Goal: Task Accomplishment & Management: Manage account settings

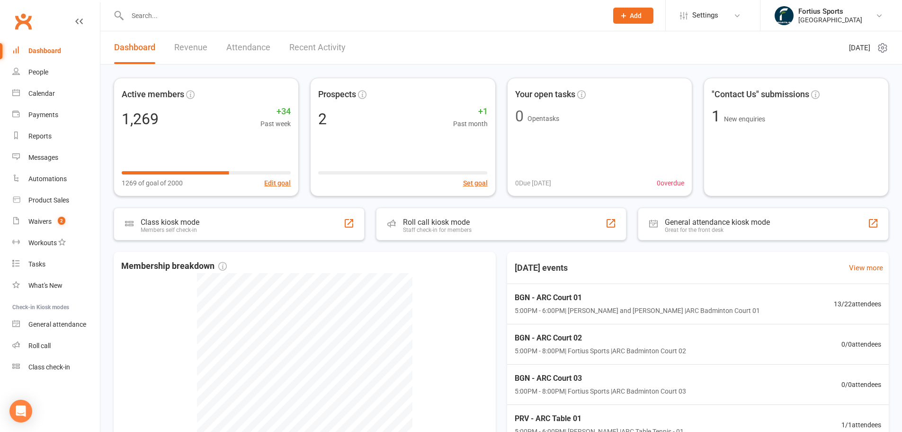
click at [203, 17] on input "text" at bounding box center [363, 15] width 477 height 13
type input "lee"
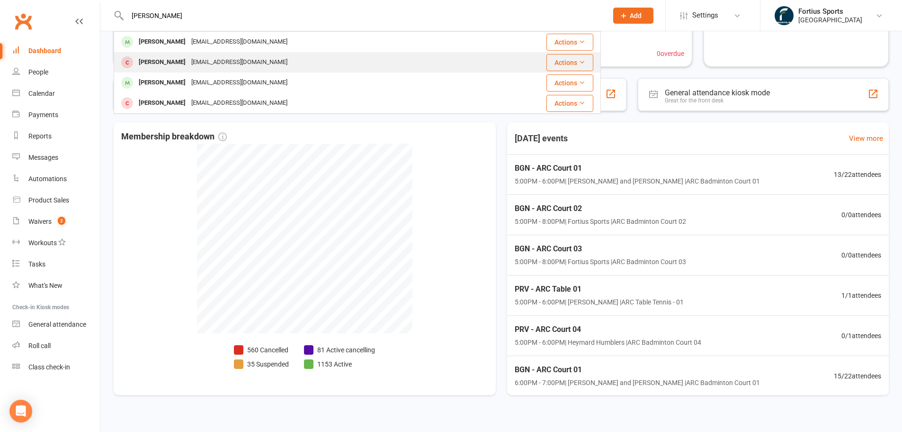
scroll to position [142, 0]
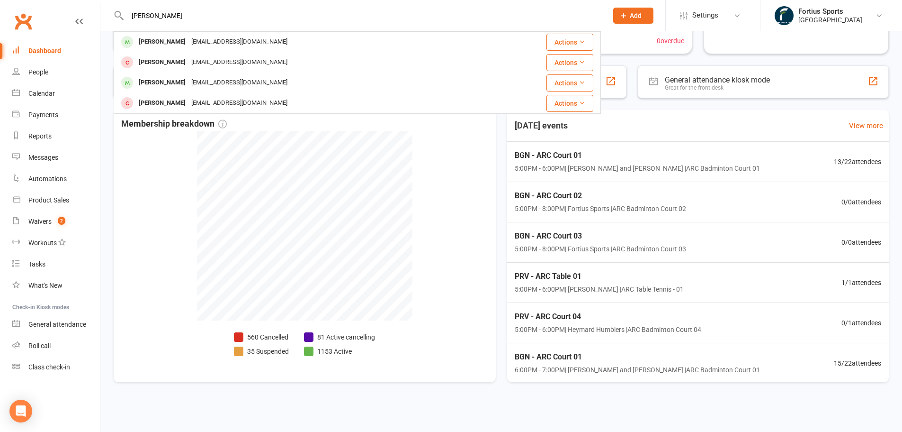
click at [317, 9] on input "lee" at bounding box center [363, 15] width 477 height 13
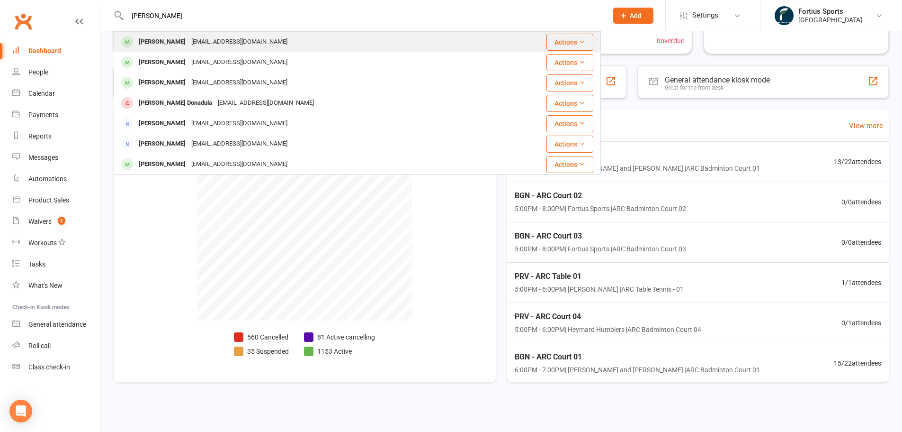
type input "abhinash"
click at [229, 38] on div "abhinashvadavelli@gmail.com" at bounding box center [240, 42] width 102 height 14
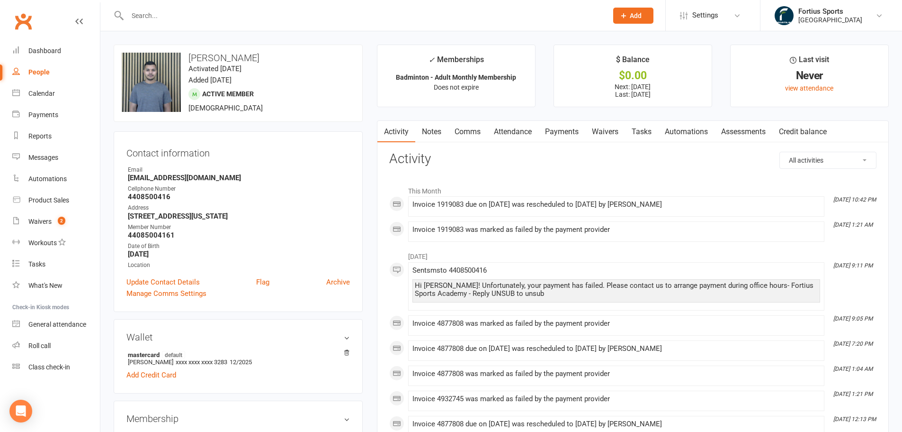
click at [569, 132] on link "Payments" at bounding box center [562, 132] width 47 height 22
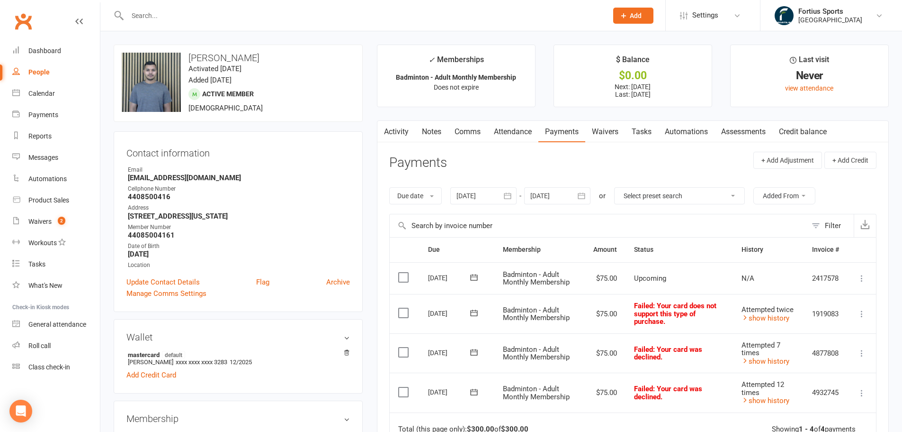
click at [190, 21] on input "text" at bounding box center [363, 15] width 477 height 13
type input "2407802667"
click at [44, 15] on div "Clubworx" at bounding box center [50, 26] width 100 height 35
click at [55, 216] on link "Waivers 2" at bounding box center [56, 221] width 88 height 21
select select "100"
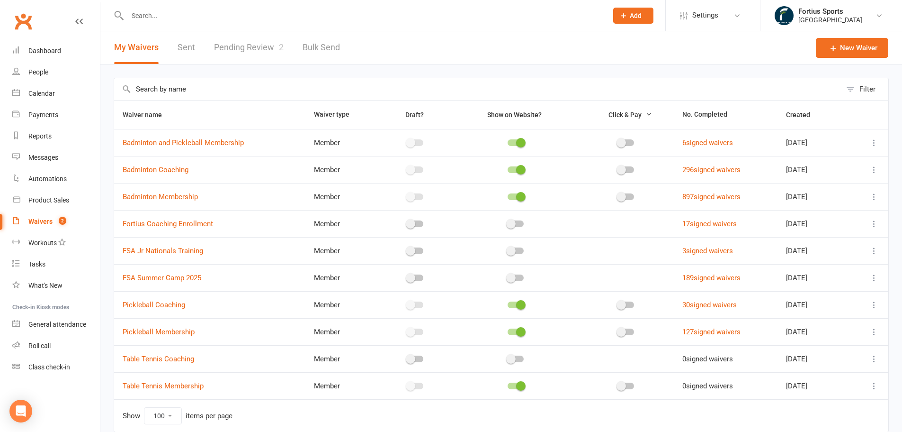
click at [221, 48] on link "Pending Review 2" at bounding box center [249, 47] width 70 height 33
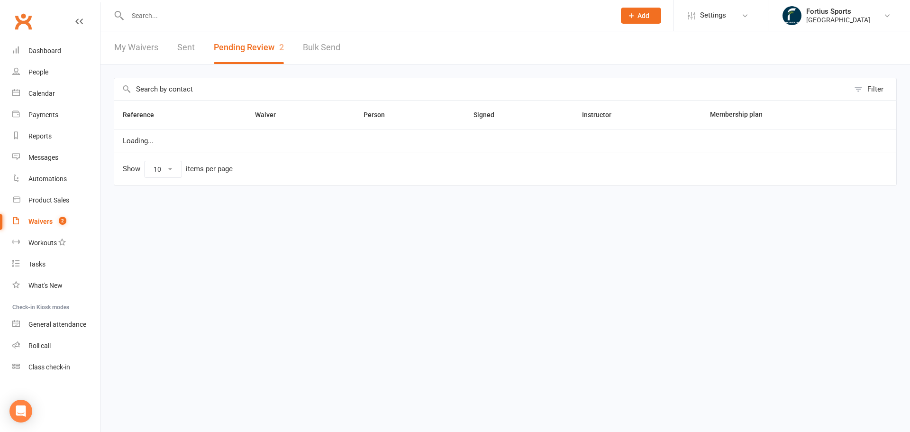
select select "100"
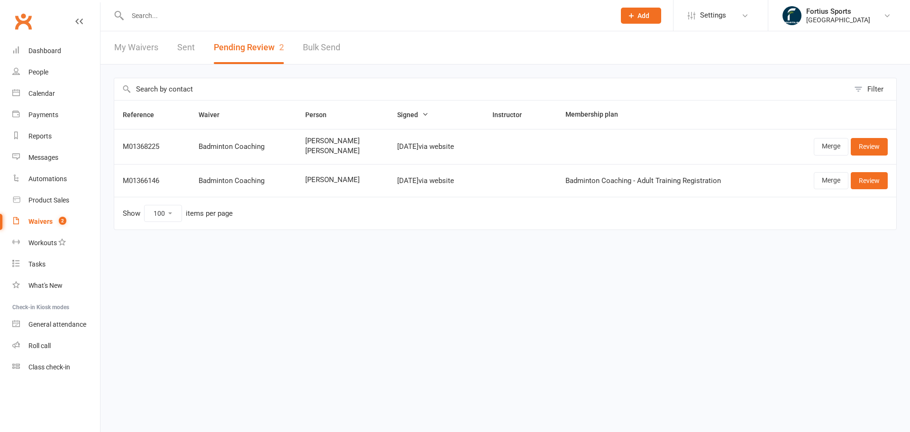
select select "100"
click at [857, 179] on link "Review" at bounding box center [868, 180] width 37 height 17
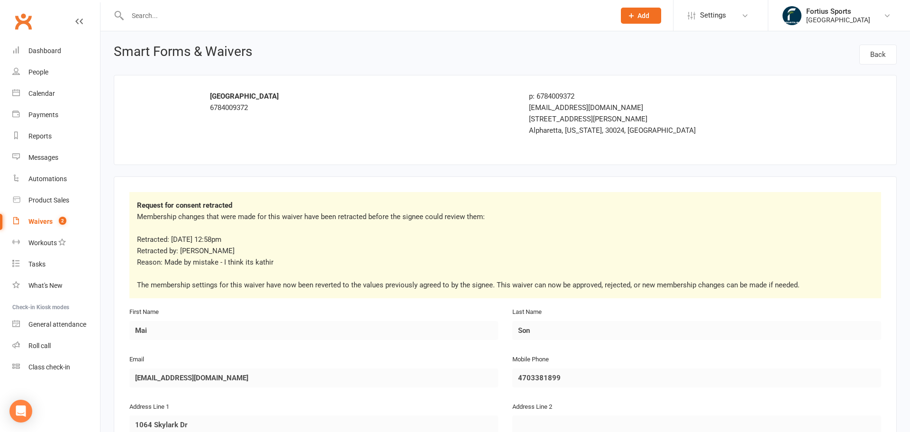
select select "100"
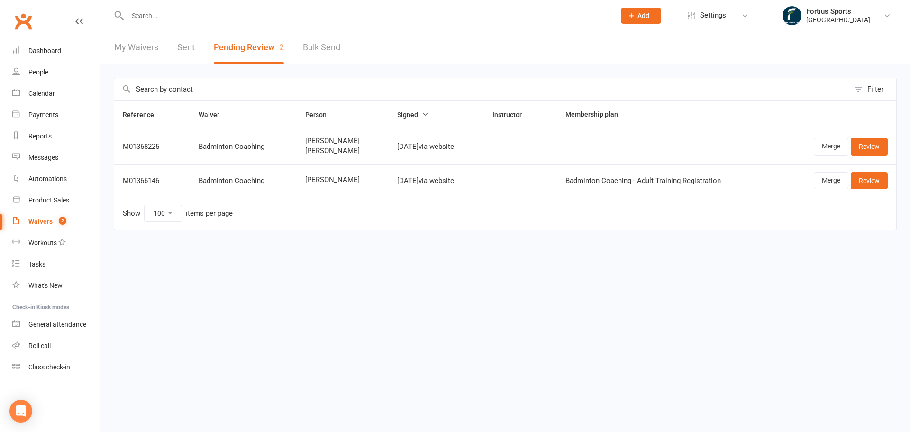
click at [184, 36] on link "Sent" at bounding box center [186, 47] width 18 height 33
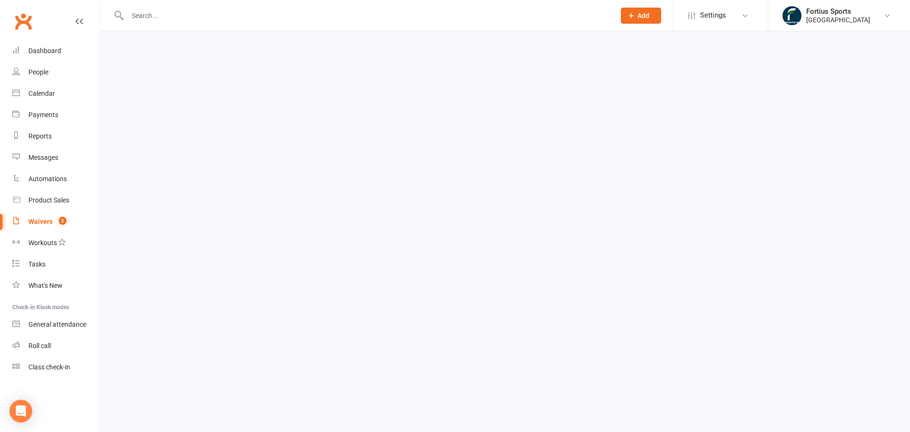
select select "25"
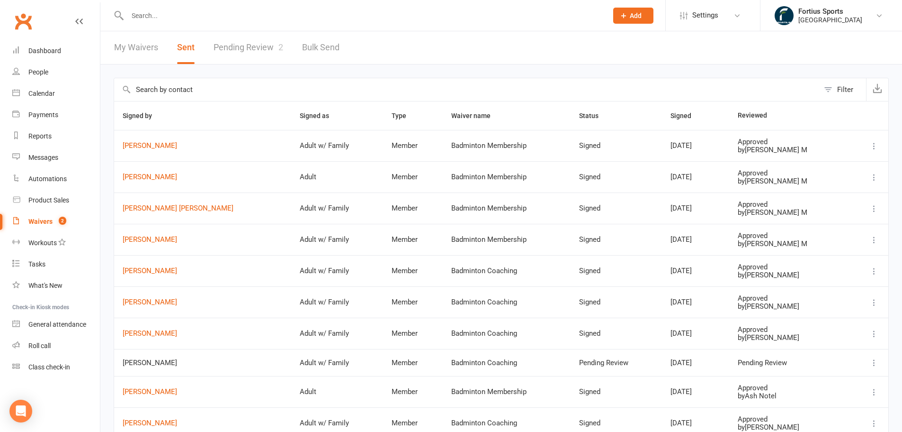
click at [142, 51] on link "My Waivers" at bounding box center [136, 47] width 44 height 33
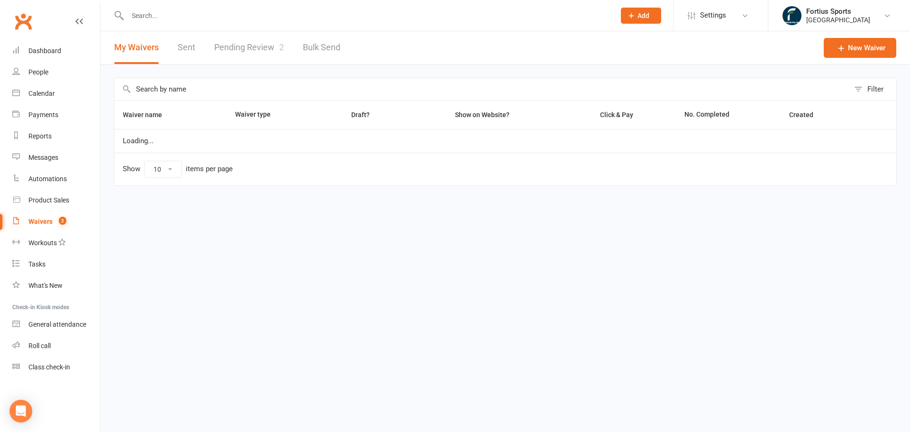
select select "100"
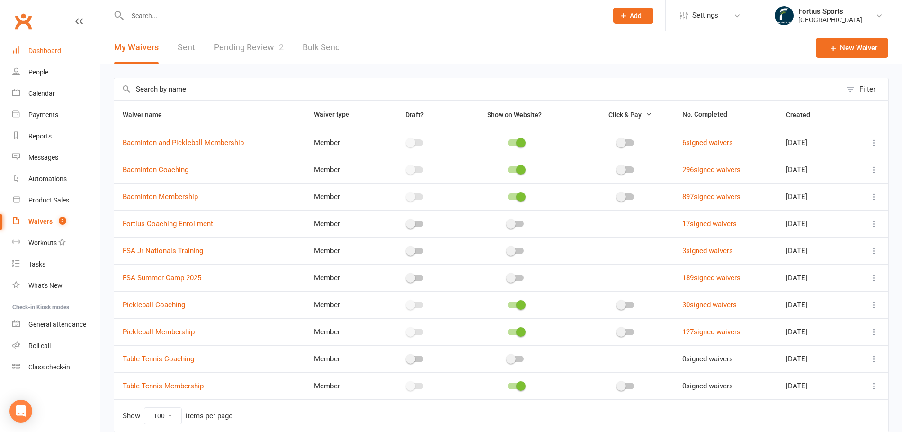
click at [73, 55] on link "Dashboard" at bounding box center [56, 50] width 88 height 21
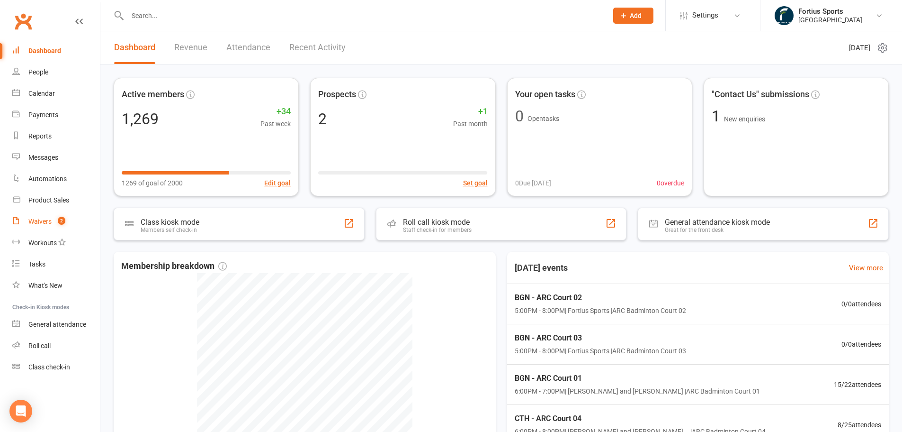
click at [32, 211] on link "Waivers 2" at bounding box center [56, 221] width 88 height 21
select select "100"
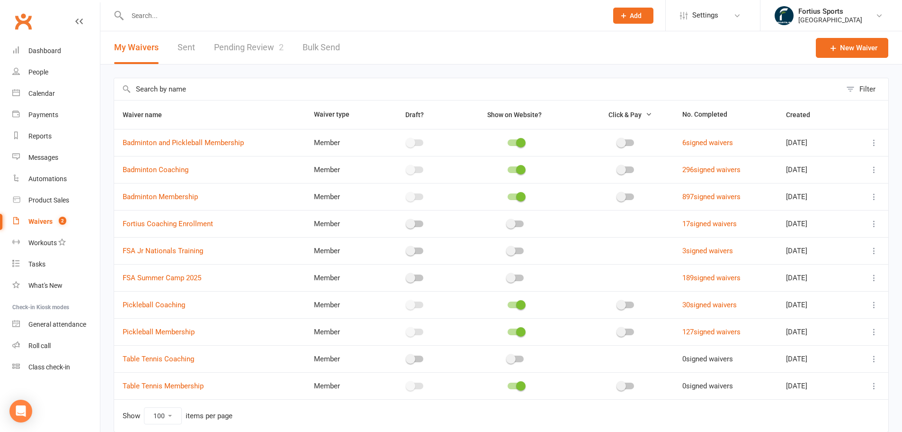
click at [227, 44] on link "Pending Review 2" at bounding box center [249, 47] width 70 height 33
select select "100"
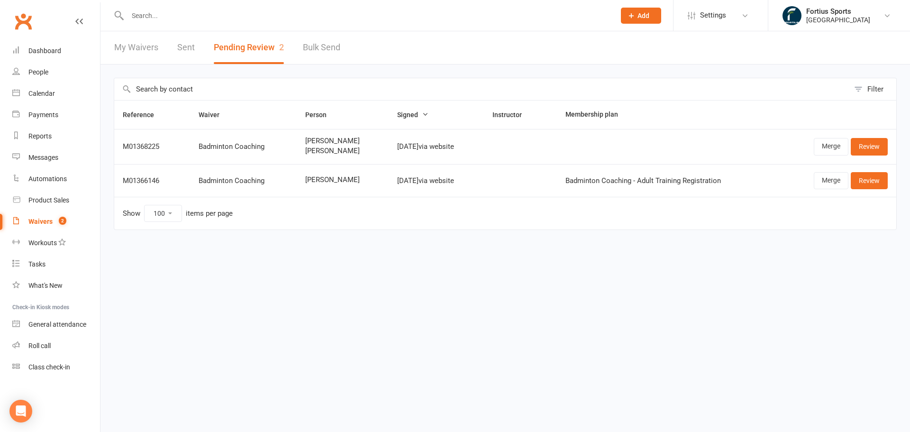
click at [257, 270] on html "Prospect Member Non-attending contact Class / event Appointment Task Membership…" at bounding box center [455, 135] width 910 height 270
click at [423, 270] on html "Prospect Member Non-attending contact Class / event Appointment Task Membership…" at bounding box center [455, 135] width 910 height 270
click at [49, 53] on div "Dashboard" at bounding box center [44, 51] width 33 height 8
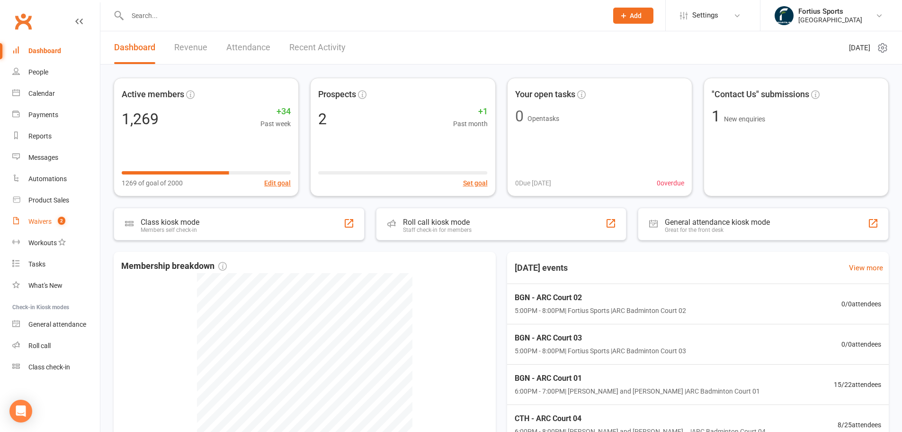
click at [62, 223] on span "2" at bounding box center [62, 220] width 8 height 8
select select "100"
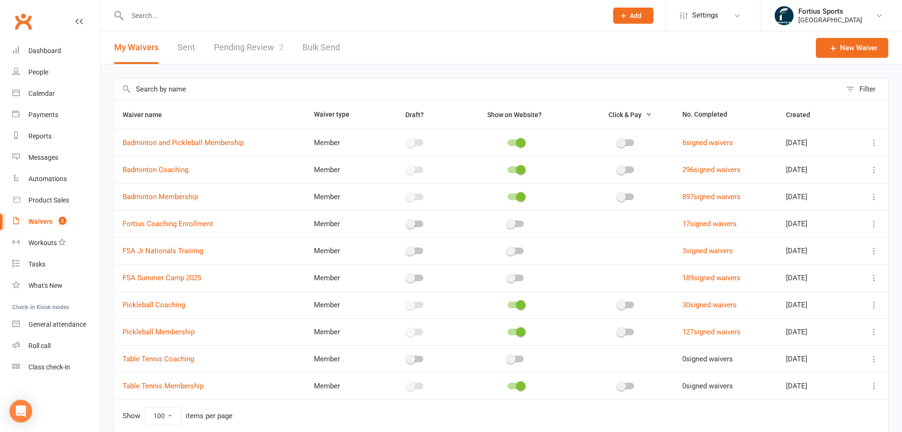
click at [192, 51] on link "Sent" at bounding box center [187, 47] width 18 height 33
select select "25"
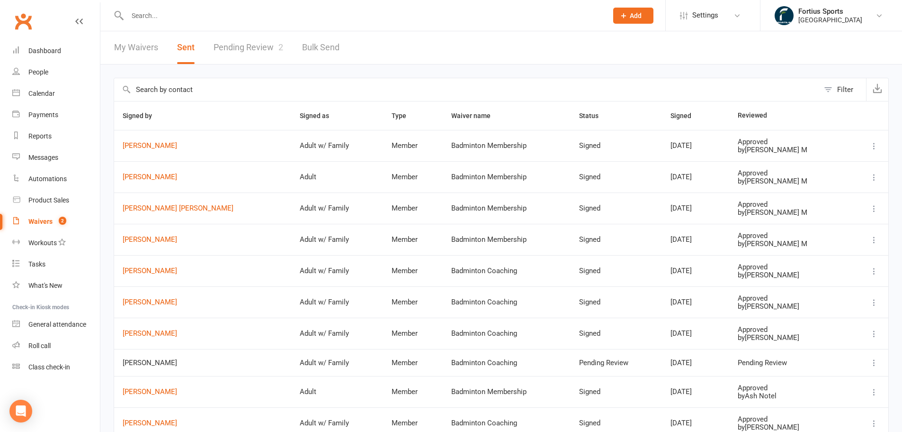
click at [233, 43] on link "Pending Review 2" at bounding box center [249, 47] width 70 height 33
select select "100"
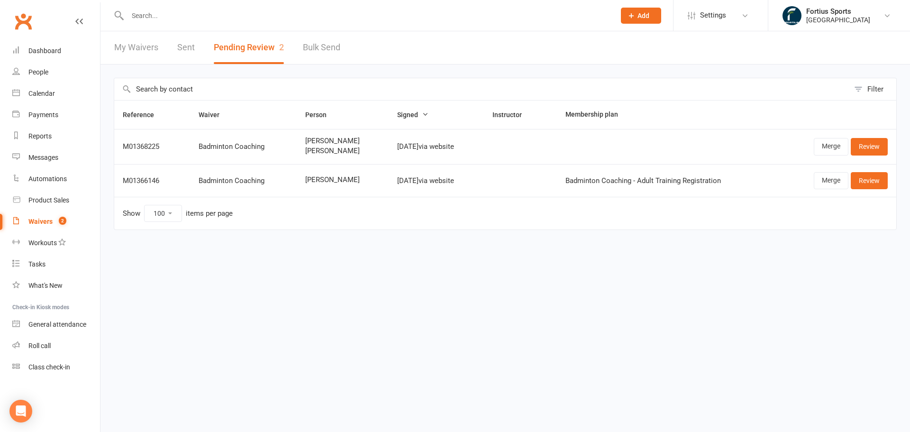
click at [351, 270] on html "Prospect Member Non-attending contact Class / event Appointment Task Membership…" at bounding box center [455, 135] width 910 height 270
click at [206, 18] on input "text" at bounding box center [367, 15] width 484 height 13
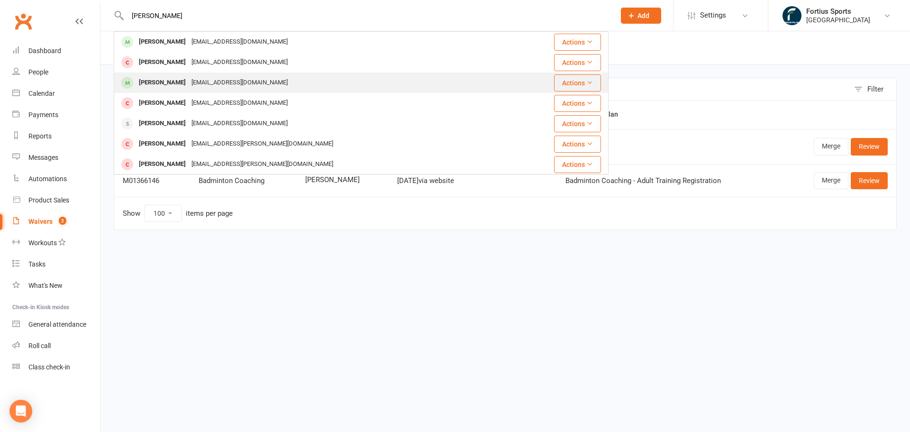
type input "[PERSON_NAME]"
click at [198, 86] on div "[EMAIL_ADDRESS][DOMAIN_NAME]" at bounding box center [240, 83] width 102 height 14
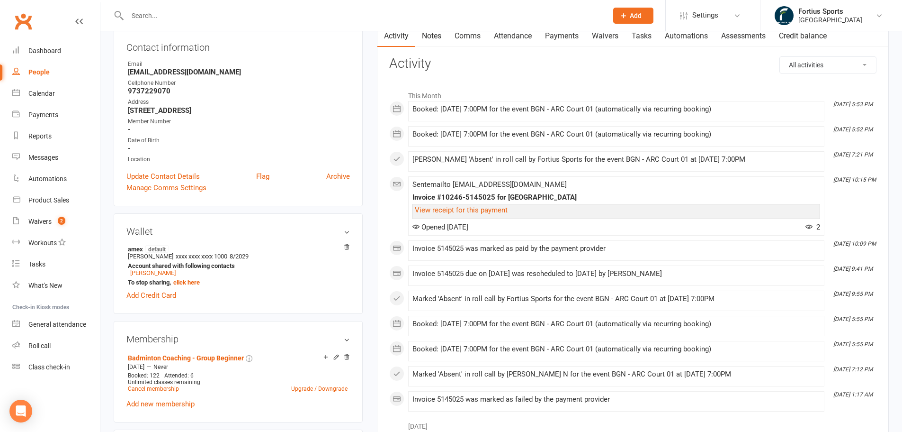
scroll to position [142, 0]
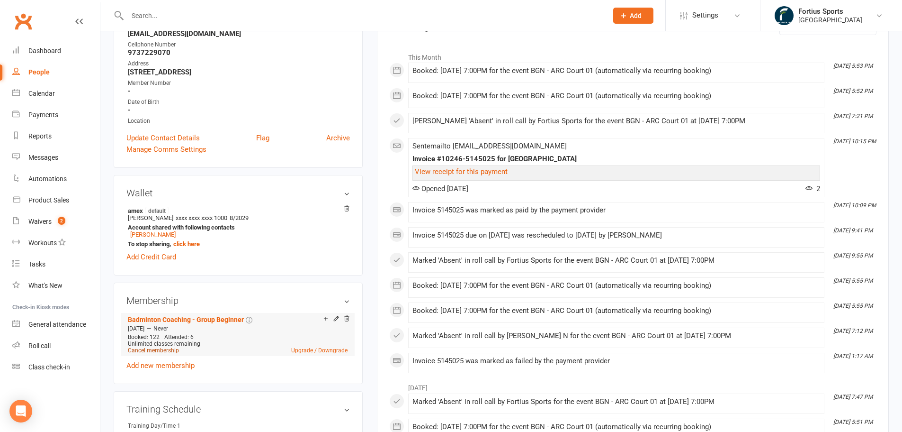
click at [160, 351] on link "Cancel membership" at bounding box center [153, 350] width 51 height 7
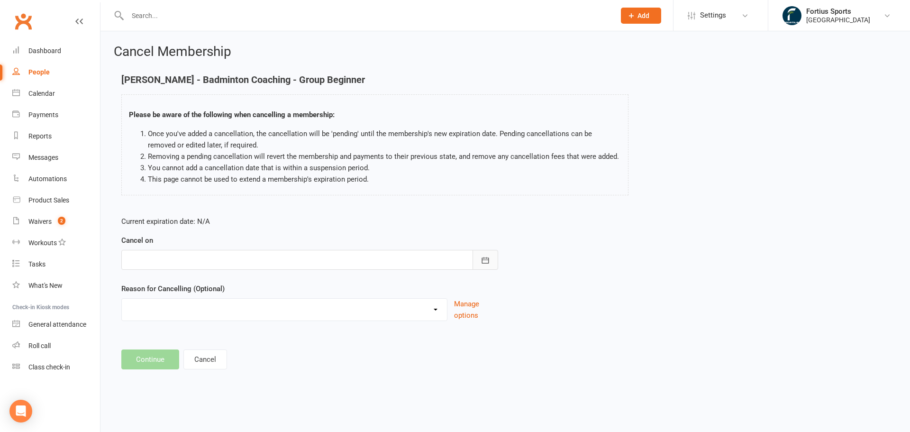
click at [485, 258] on icon "button" at bounding box center [484, 259] width 9 height 9
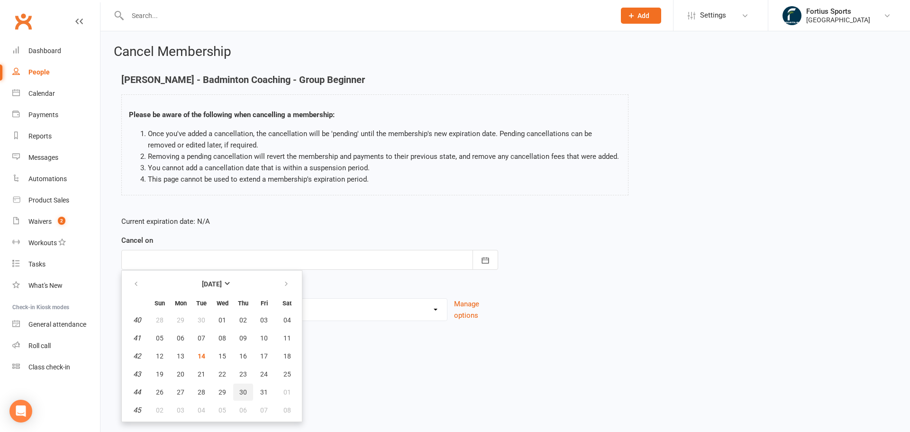
click at [243, 392] on span "30" at bounding box center [243, 392] width 8 height 8
type input "[DATE]"
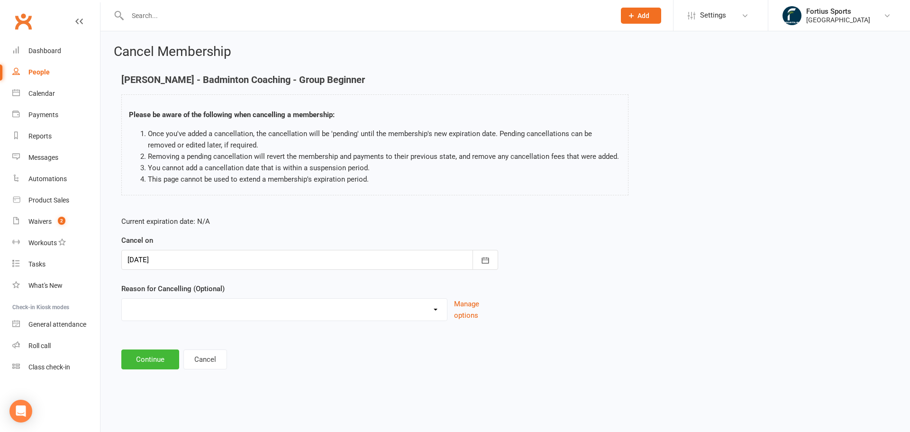
click at [369, 312] on select "Coaches Request Coaching is Complete Coach Request Customer requested via email…" at bounding box center [284, 307] width 325 height 19
select select "3"
click at [122, 298] on select "Coaches Request Coaching is Complete Coach Request Customer requested via email…" at bounding box center [284, 307] width 325 height 19
click at [155, 362] on button "Continue" at bounding box center [150, 359] width 58 height 20
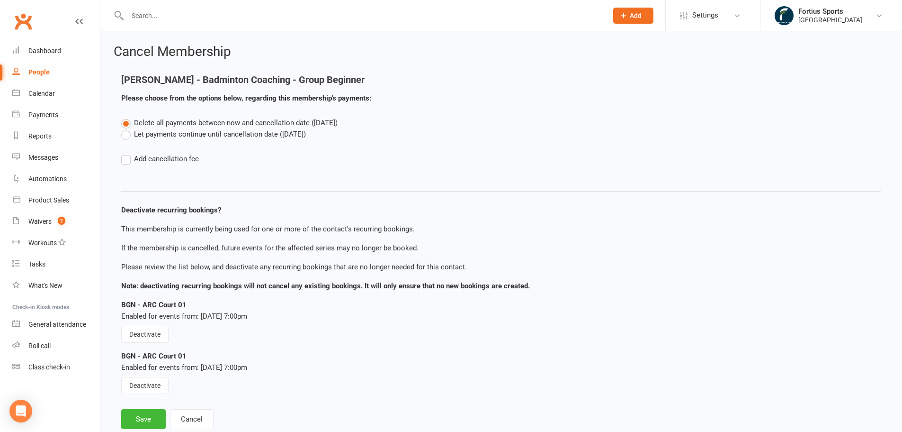
scroll to position [26, 0]
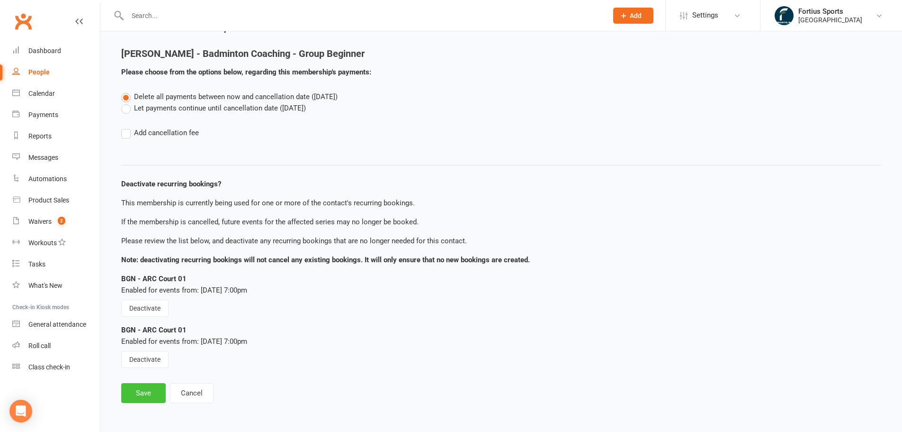
click at [155, 388] on button "Save" at bounding box center [143, 393] width 45 height 20
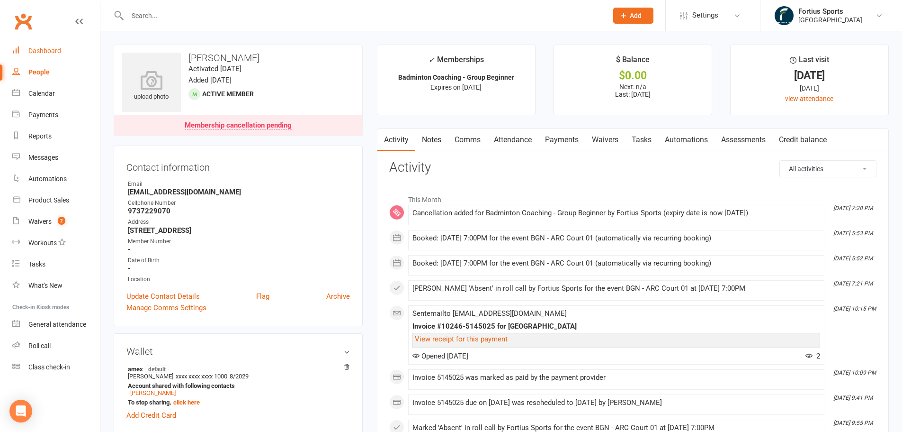
click at [41, 55] on link "Dashboard" at bounding box center [56, 50] width 88 height 21
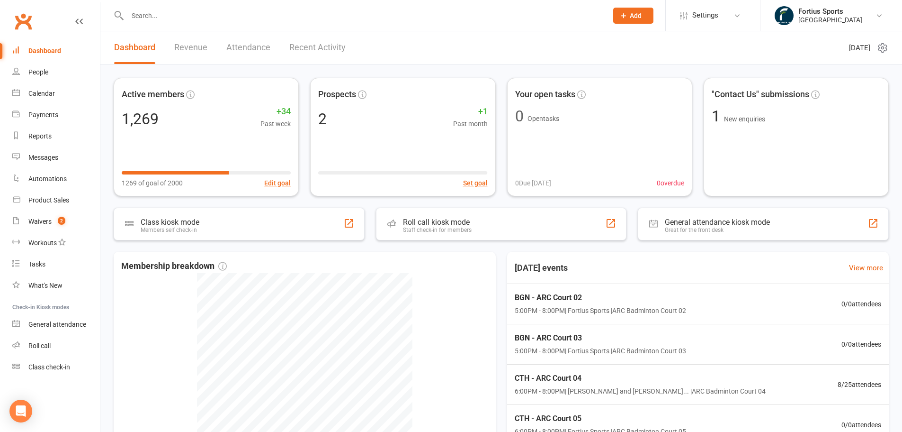
click at [253, 15] on input "text" at bounding box center [363, 15] width 477 height 13
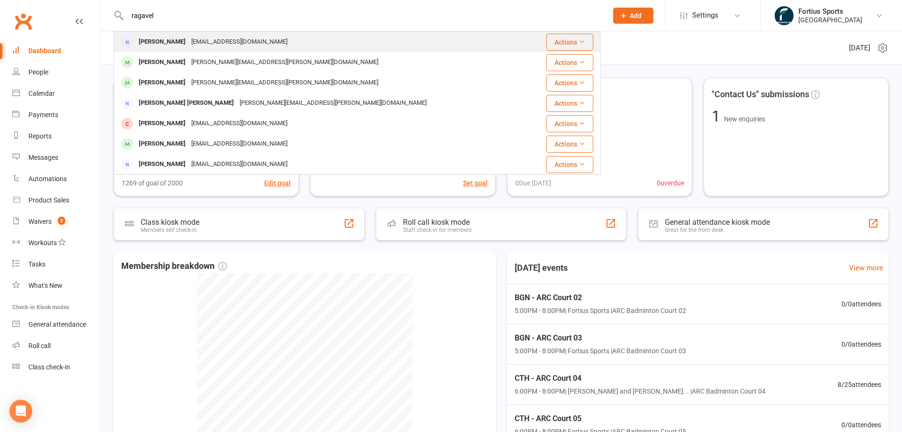
type input "ragavel"
click at [237, 46] on div "[EMAIL_ADDRESS][DOMAIN_NAME]" at bounding box center [240, 42] width 102 height 14
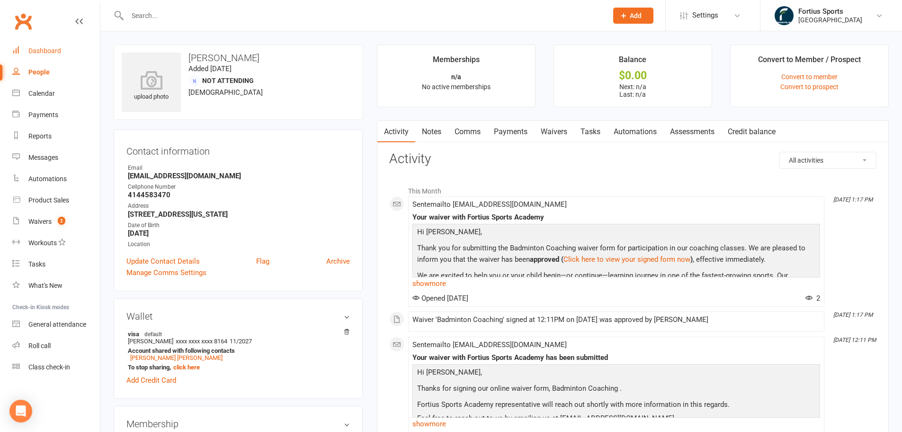
click at [39, 53] on div "Dashboard" at bounding box center [44, 51] width 33 height 8
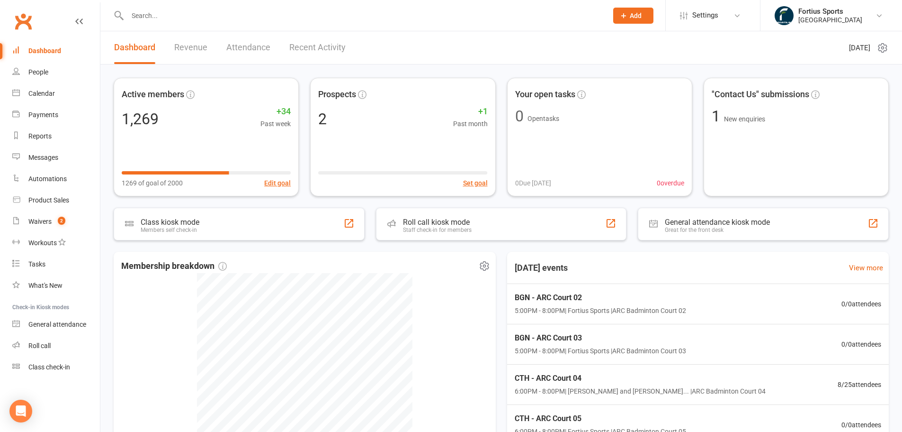
click at [12, 40] on link "Dashboard" at bounding box center [56, 50] width 88 height 21
click at [64, 219] on span "2" at bounding box center [62, 220] width 8 height 8
select select "100"
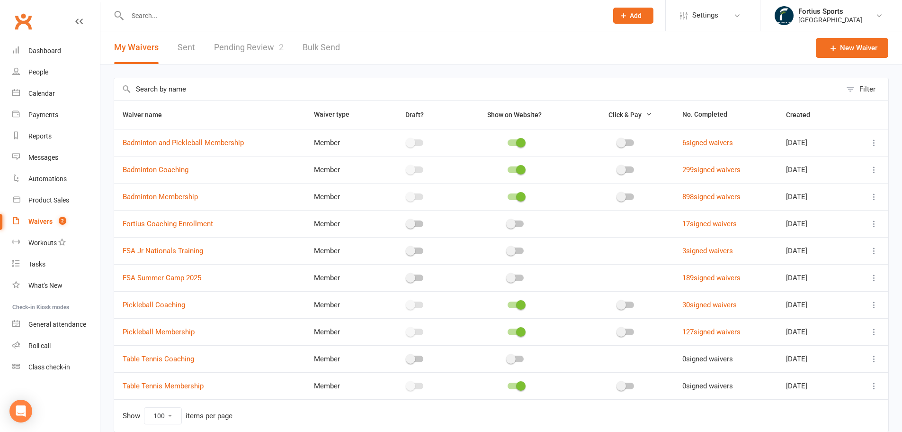
click at [254, 41] on link "Pending Review 2" at bounding box center [249, 47] width 70 height 33
select select "100"
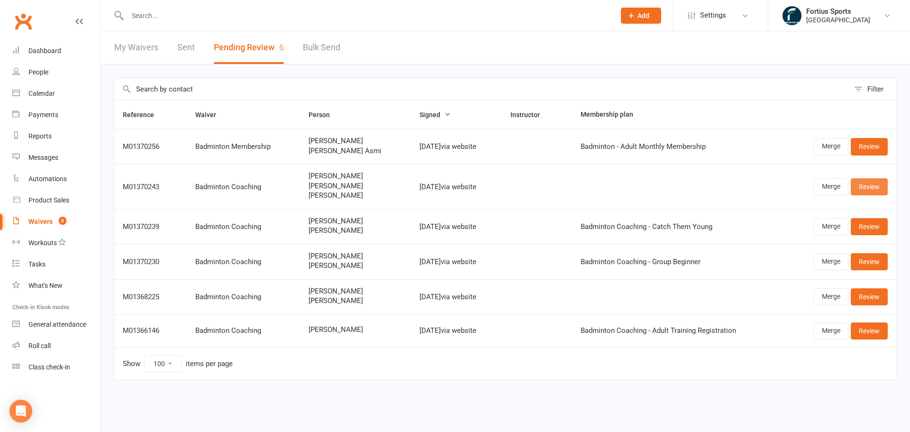
click at [877, 192] on link "Review" at bounding box center [868, 186] width 37 height 17
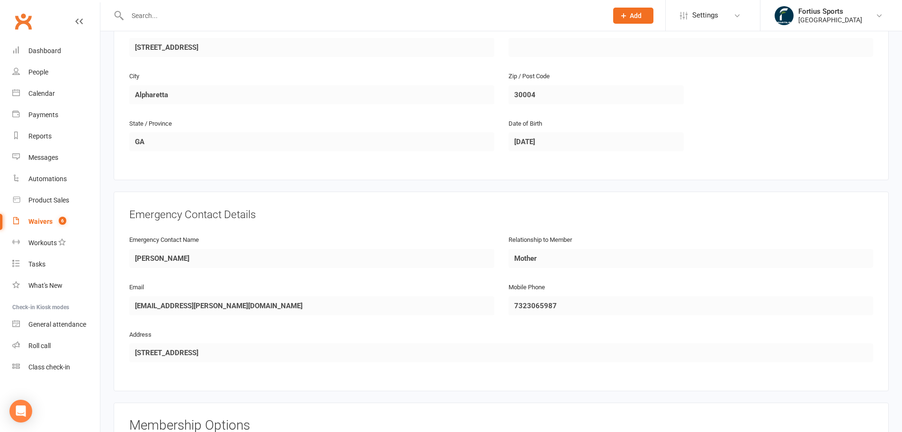
scroll to position [844, 0]
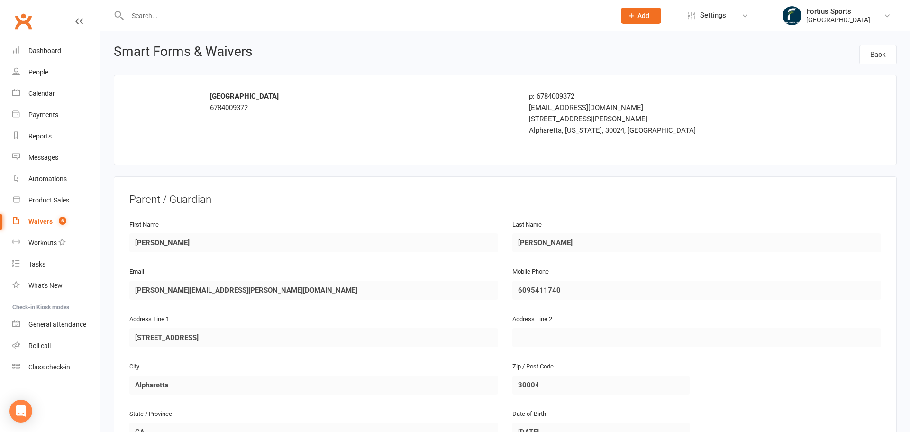
select select "100"
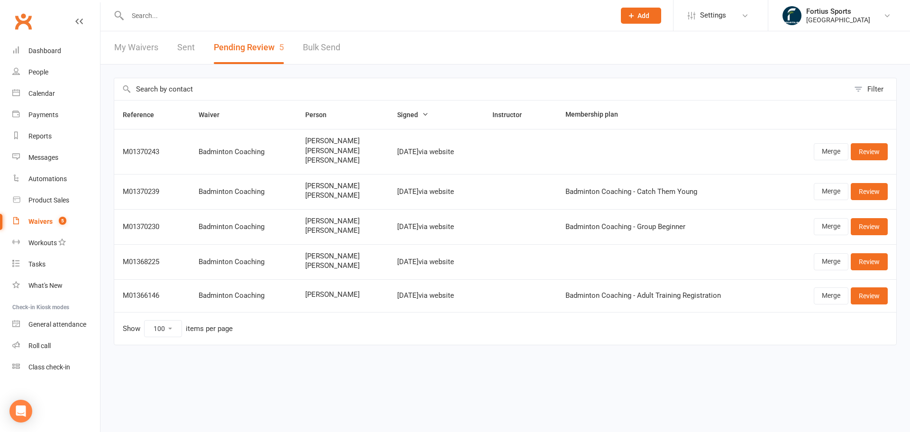
click at [137, 51] on link "My Waivers" at bounding box center [136, 47] width 44 height 33
select select "100"
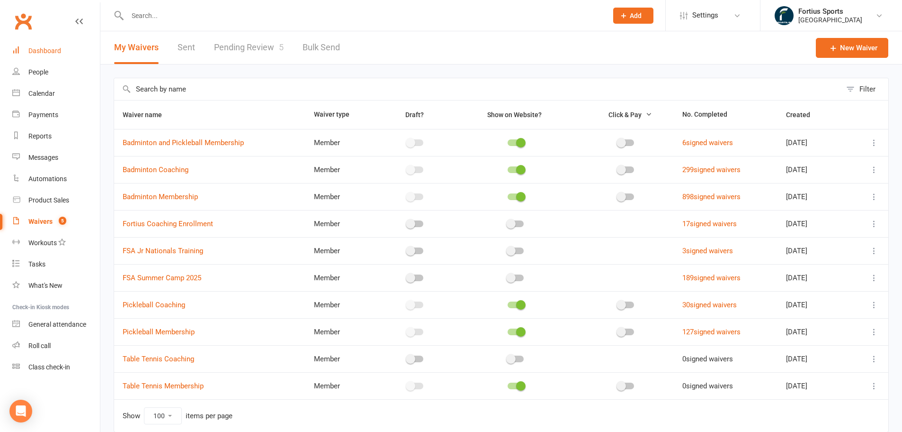
click at [42, 57] on link "Dashboard" at bounding box center [56, 50] width 88 height 21
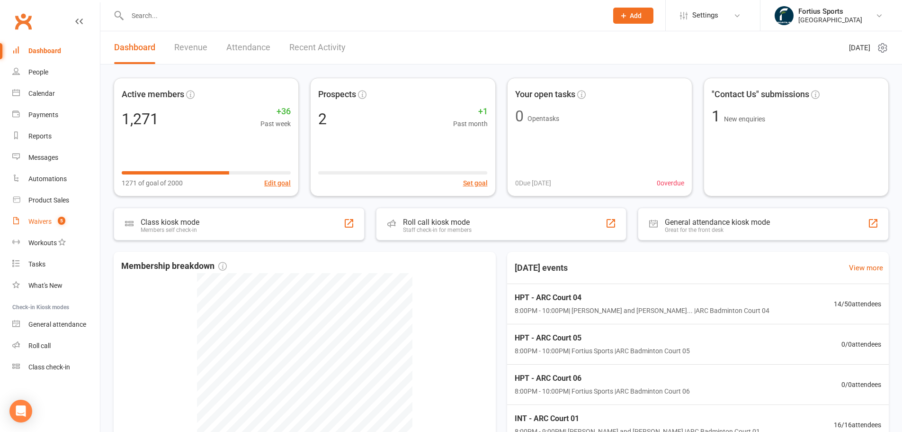
click at [29, 220] on div "Waivers" at bounding box center [39, 221] width 23 height 8
select select "100"
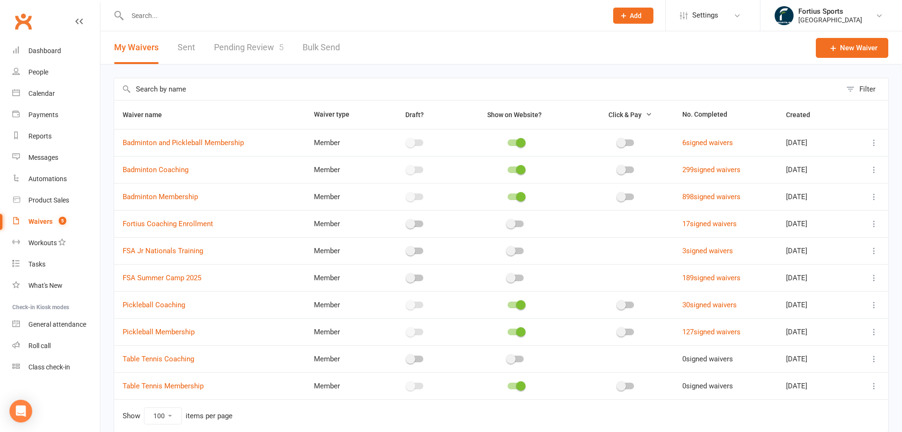
click at [228, 44] on link "Pending Review 5" at bounding box center [249, 47] width 70 height 33
select select "100"
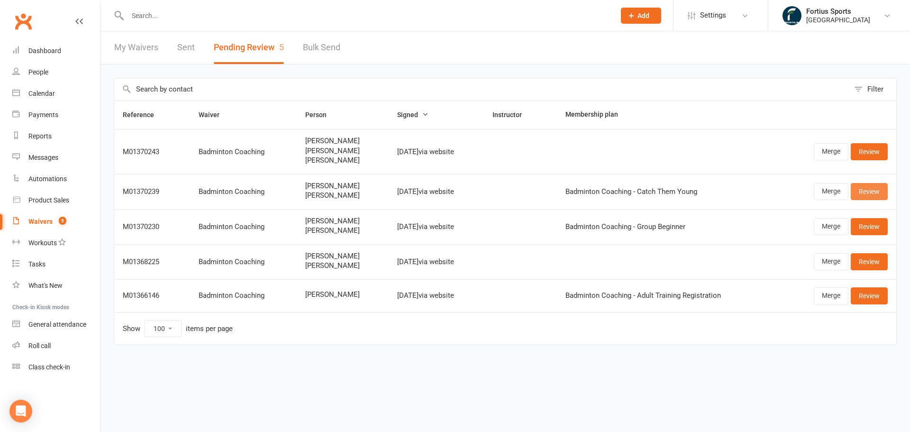
click at [878, 189] on link "Review" at bounding box center [868, 191] width 37 height 17
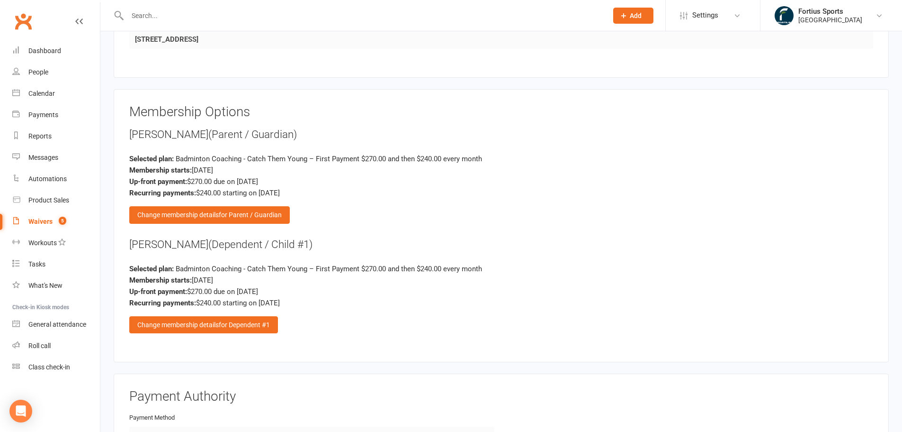
scroll to position [933, 0]
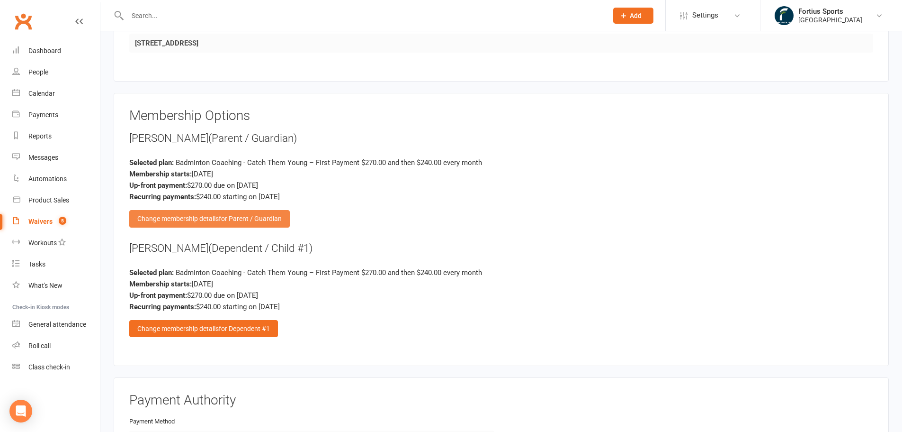
click at [252, 220] on span "for Parent / Guardian" at bounding box center [250, 219] width 63 height 8
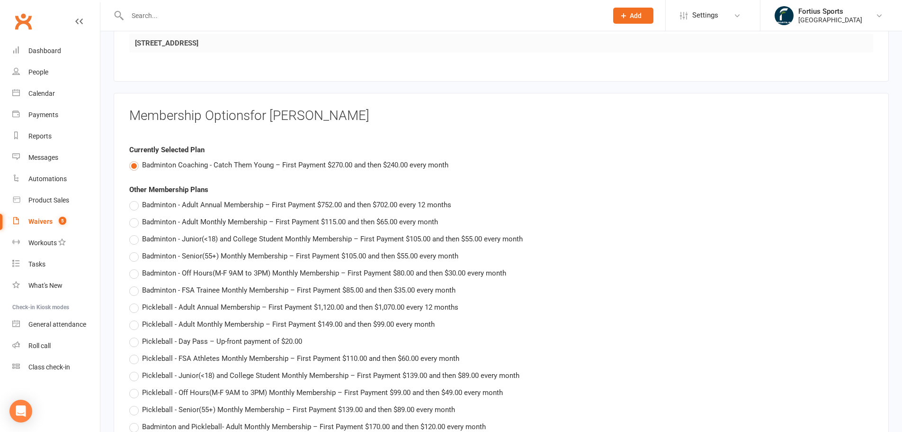
click at [131, 164] on label "Badminton Coaching - Catch Them Young – First Payment $270.00 and then $240.00 …" at bounding box center [288, 164] width 319 height 11
click at [131, 159] on input "Badminton Coaching - Catch Them Young – First Payment $270.00 and then $240.00 …" at bounding box center [132, 159] width 6 height 0
type input "270"
type input "240"
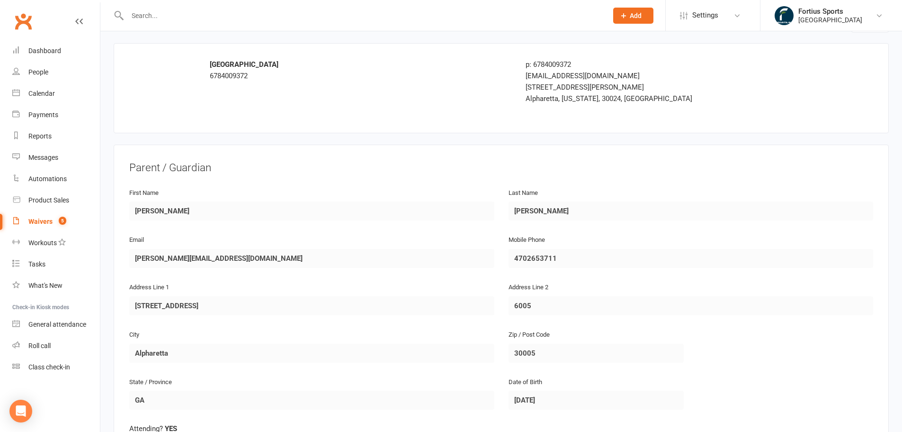
scroll to position [0, 0]
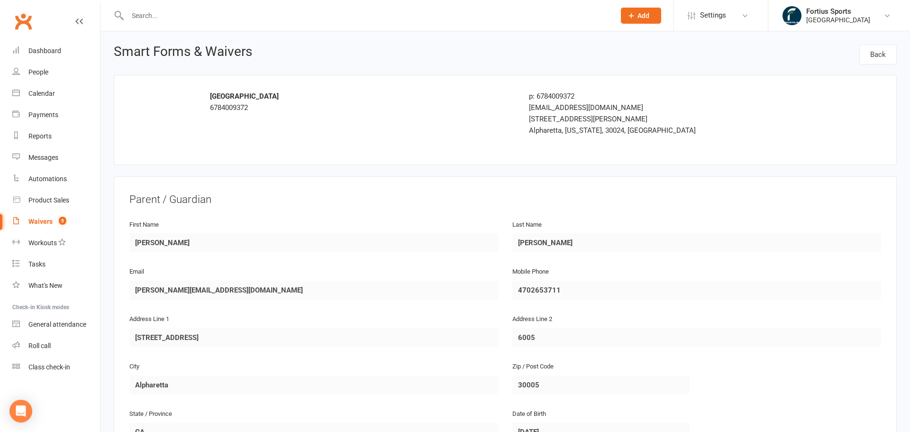
select select "100"
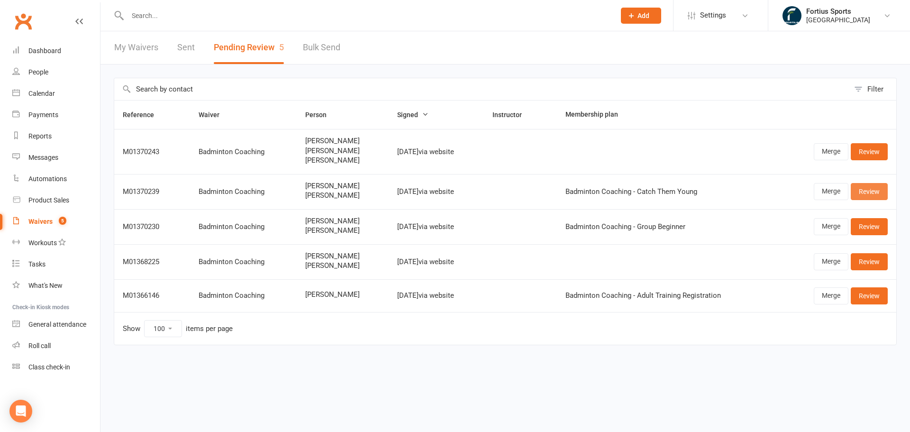
click at [863, 189] on link "Review" at bounding box center [868, 191] width 37 height 17
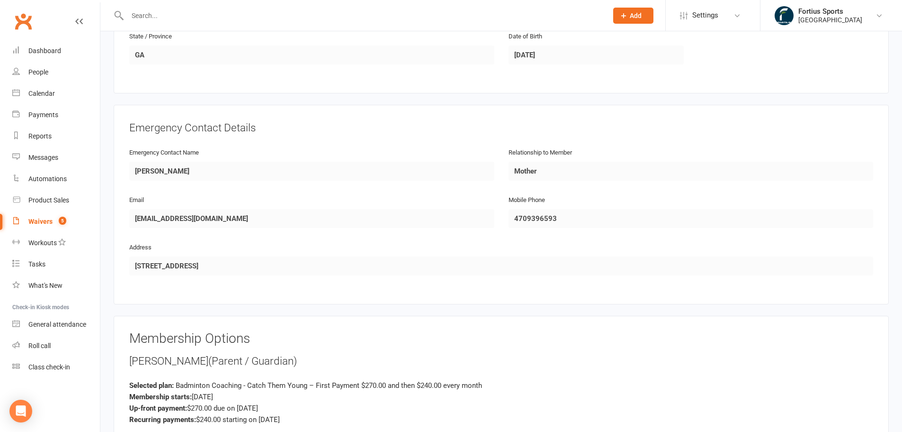
scroll to position [995, 0]
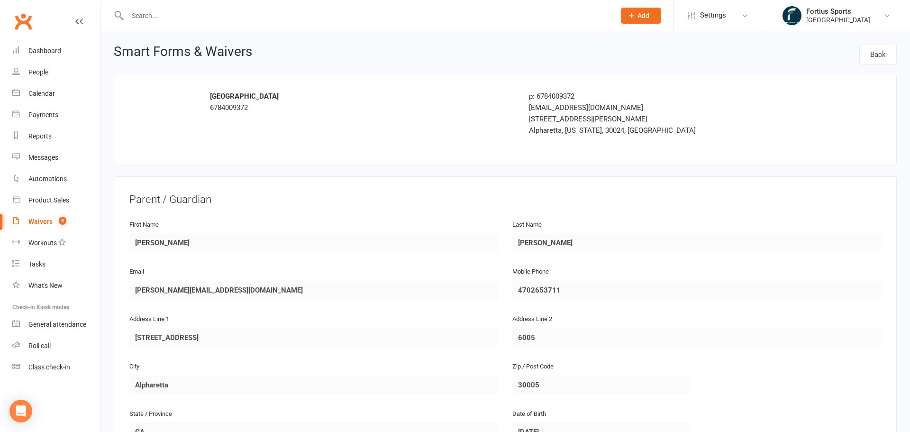
select select "100"
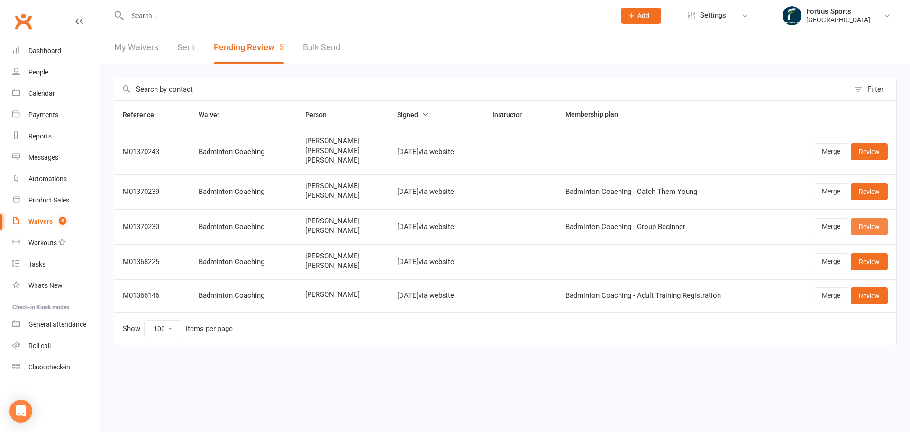
click at [865, 225] on link "Review" at bounding box center [868, 226] width 37 height 17
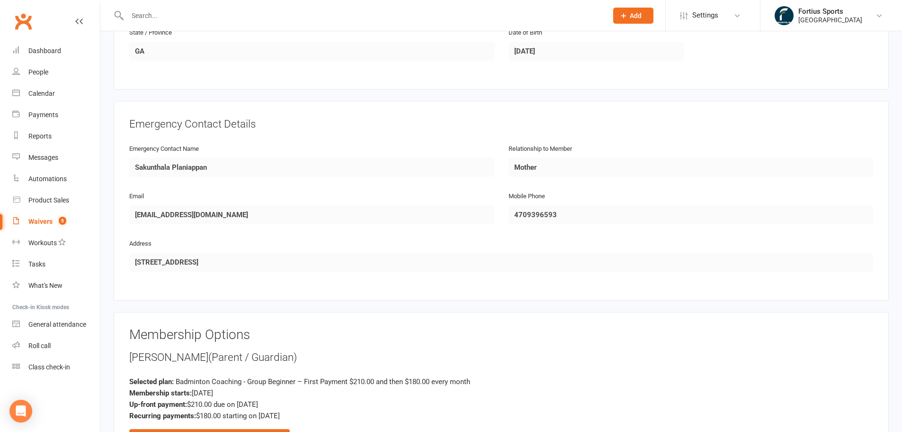
scroll to position [711, 0]
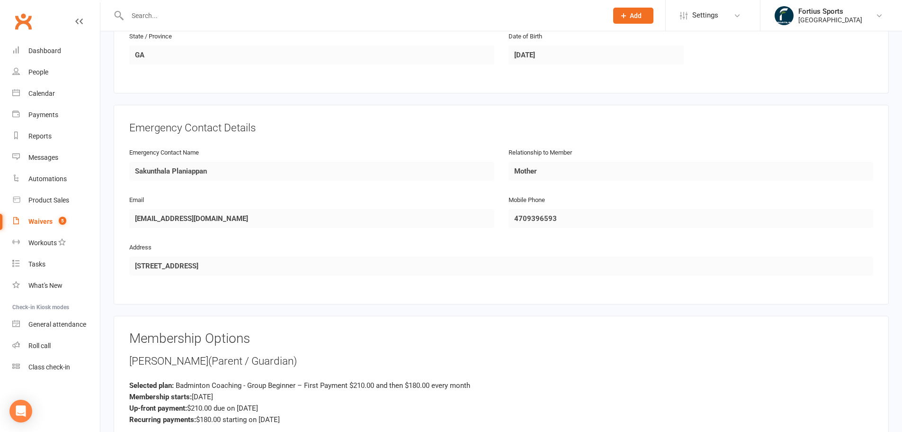
click at [206, 12] on input "text" at bounding box center [363, 15] width 477 height 13
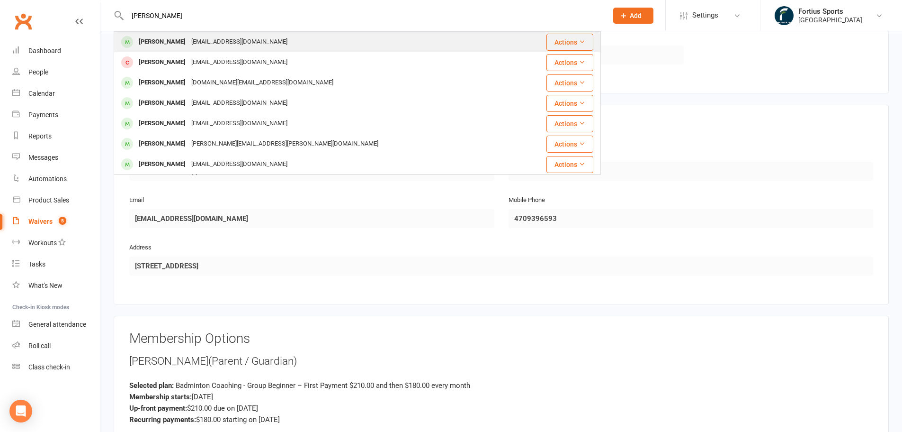
type input "[PERSON_NAME]"
click at [209, 44] on div "[EMAIL_ADDRESS][DOMAIN_NAME]" at bounding box center [240, 42] width 102 height 14
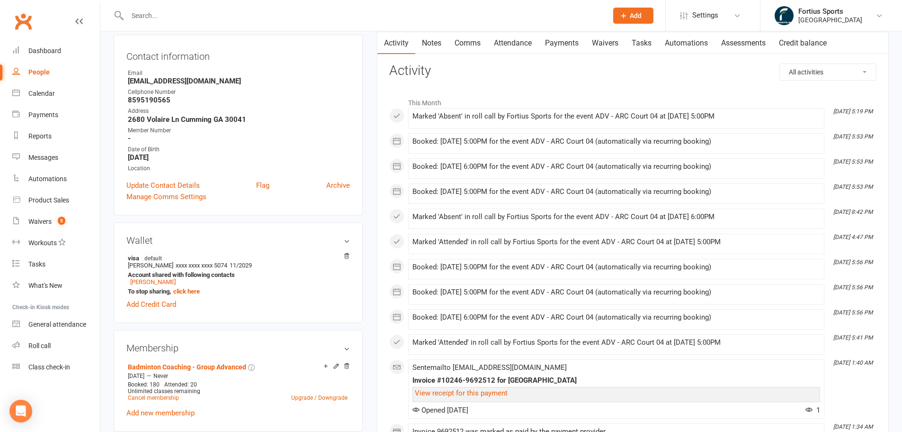
scroll to position [95, 0]
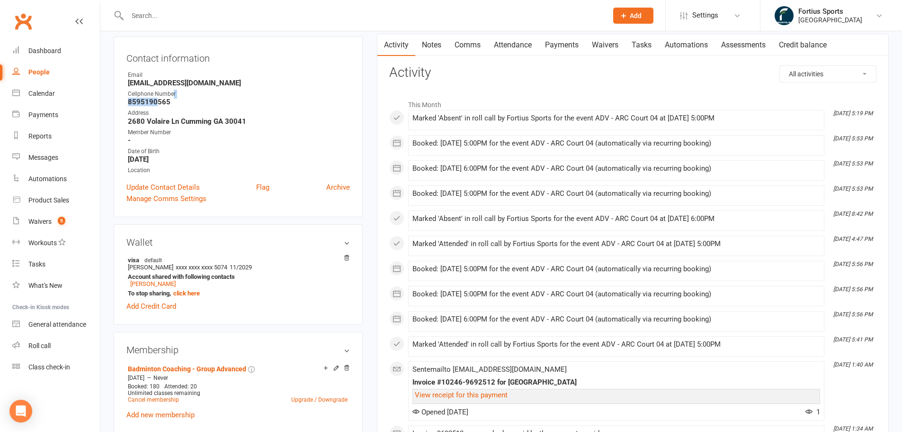
drag, startPoint x: 173, startPoint y: 99, endPoint x: 162, endPoint y: 105, distance: 12.1
click at [157, 103] on li "Cellphone Number [PHONE_NUMBER]" at bounding box center [238, 98] width 224 height 17
drag, startPoint x: 170, startPoint y: 106, endPoint x: 124, endPoint y: 103, distance: 46.5
click at [124, 103] on div "Contact information Owner Email [EMAIL_ADDRESS][DOMAIN_NAME] Cellphone Number […" at bounding box center [238, 126] width 249 height 180
click at [49, 45] on link "Dashboard" at bounding box center [56, 50] width 88 height 21
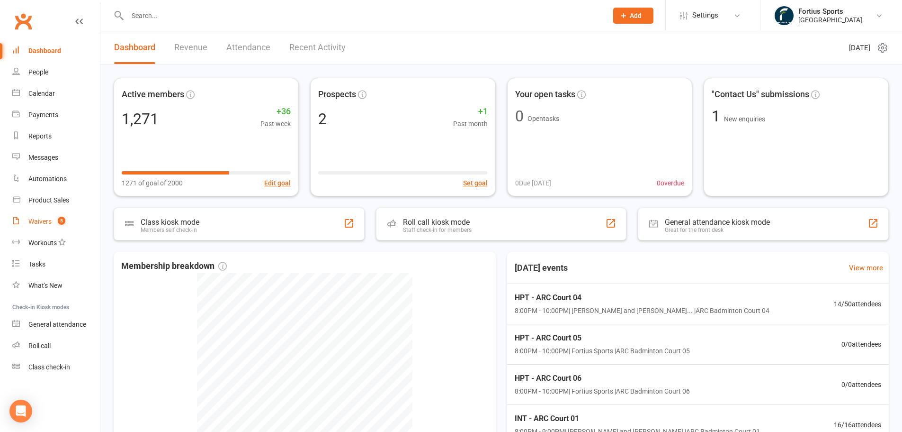
click at [45, 221] on div "Waivers" at bounding box center [39, 221] width 23 height 8
select select "100"
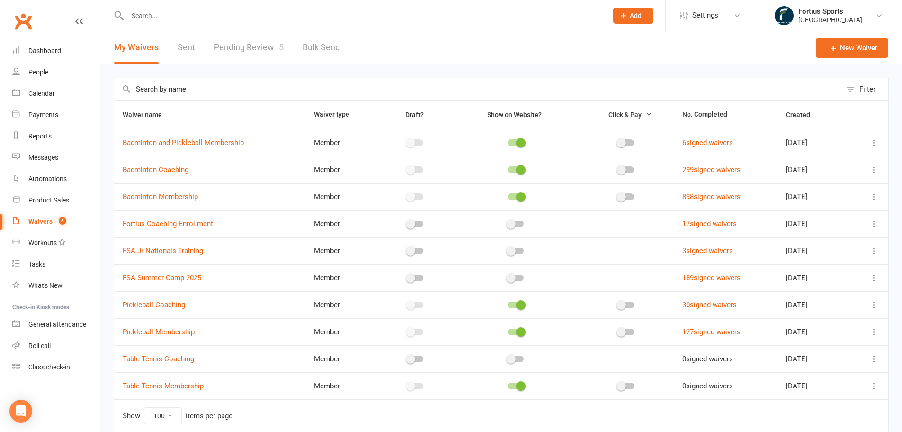
click at [265, 49] on link "Pending Review 5" at bounding box center [249, 47] width 70 height 33
select select "100"
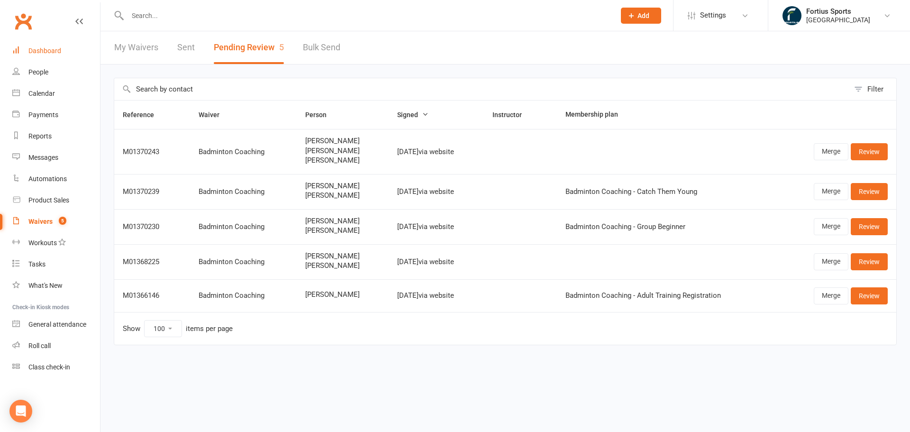
click at [28, 47] on div "Dashboard" at bounding box center [44, 51] width 33 height 8
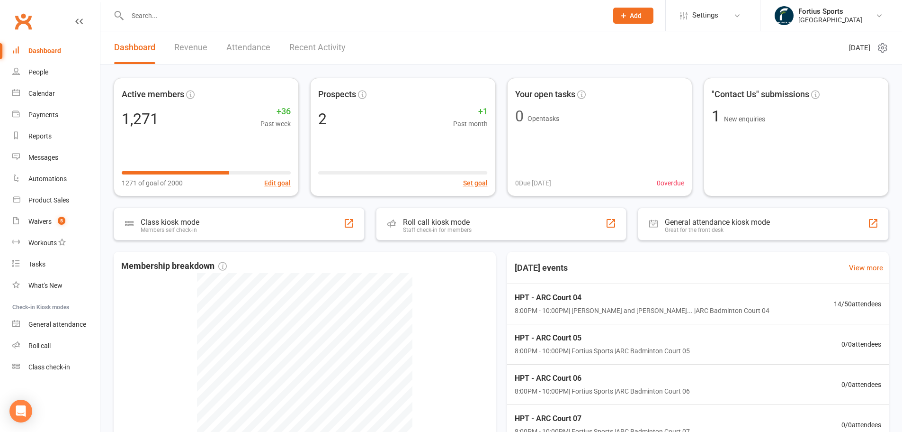
drag, startPoint x: 402, startPoint y: 23, endPoint x: 405, endPoint y: 15, distance: 7.9
click at [402, 22] on div at bounding box center [357, 15] width 487 height 31
click at [406, 12] on input "text" at bounding box center [363, 15] width 477 height 13
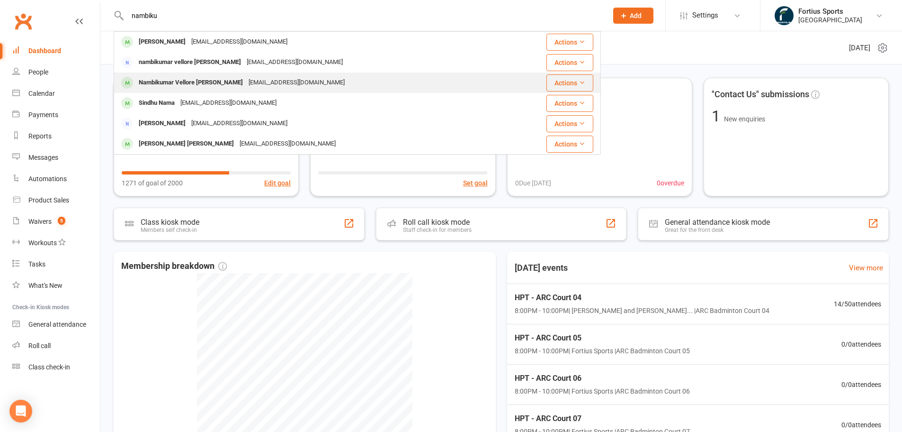
type input "nambiku"
click at [264, 86] on div "[EMAIL_ADDRESS][DOMAIN_NAME]" at bounding box center [297, 83] width 102 height 14
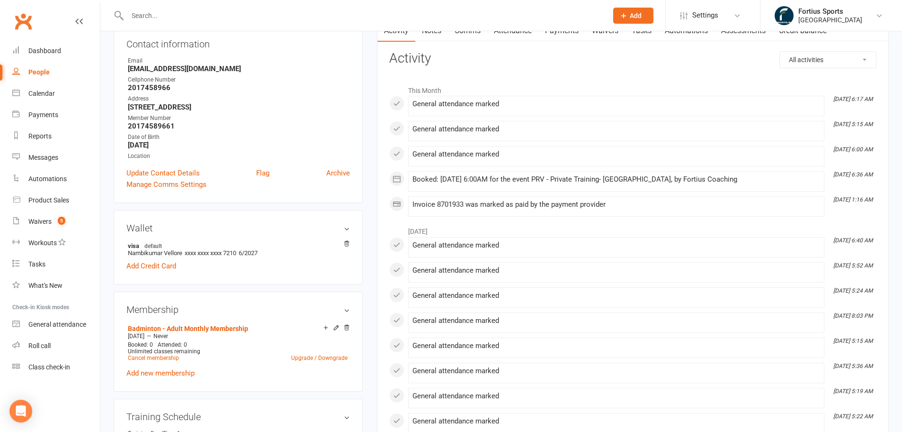
scroll to position [95, 0]
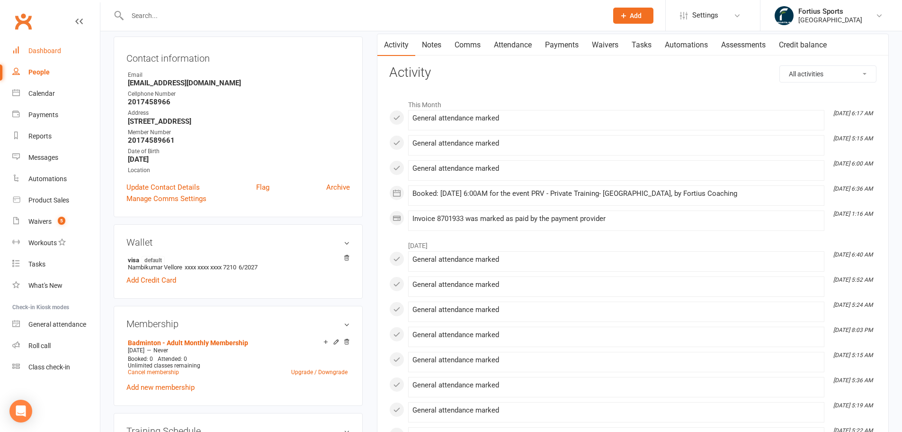
click at [39, 59] on link "Dashboard" at bounding box center [56, 50] width 88 height 21
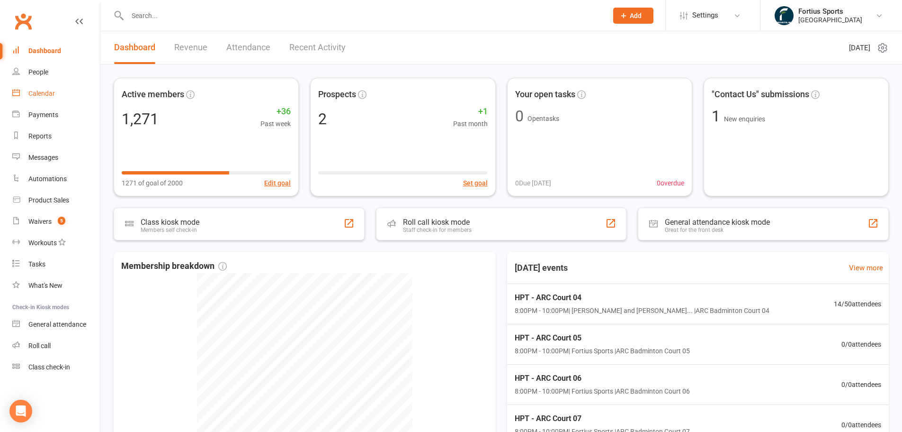
click at [51, 87] on link "Calendar" at bounding box center [56, 93] width 88 height 21
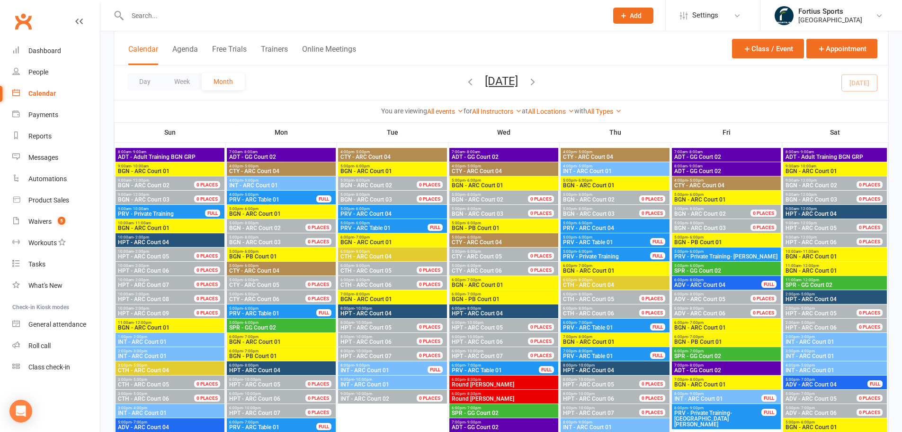
scroll to position [474, 0]
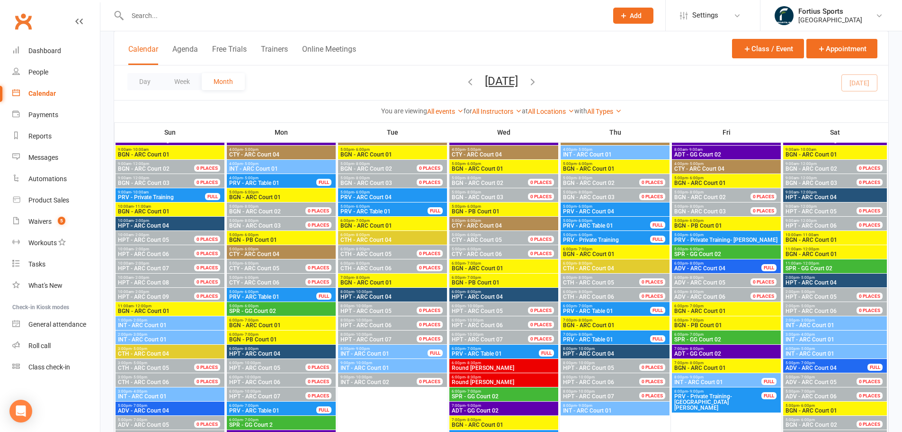
click at [816, 338] on span "INT - ARC Court 01" at bounding box center [835, 339] width 100 height 6
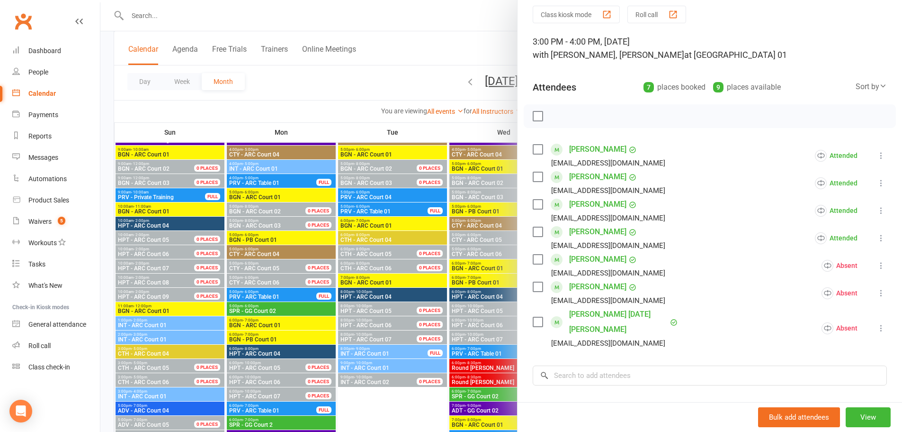
scroll to position [47, 0]
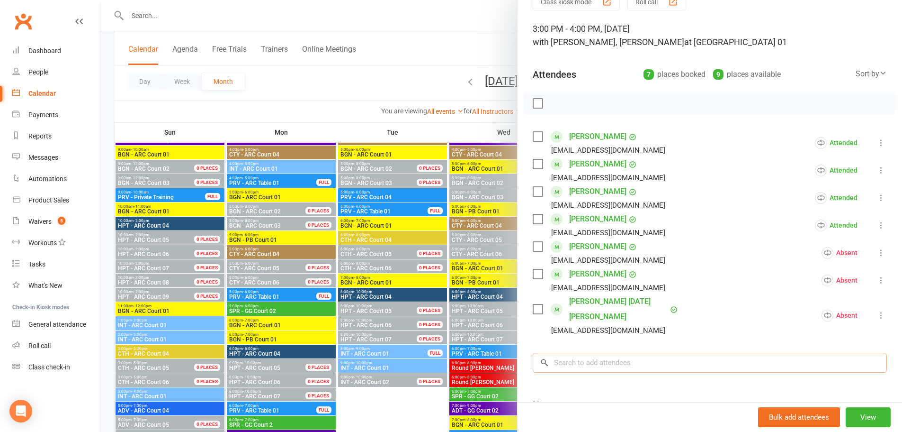
click at [656, 352] on input "search" at bounding box center [710, 362] width 354 height 20
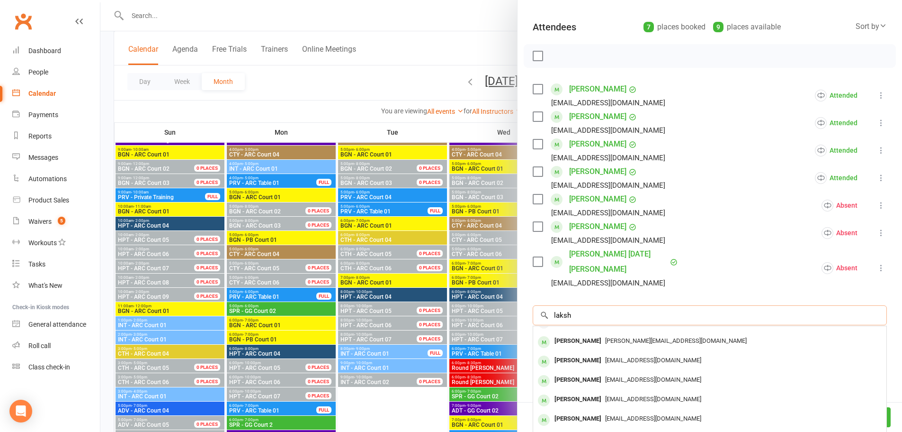
scroll to position [137, 0]
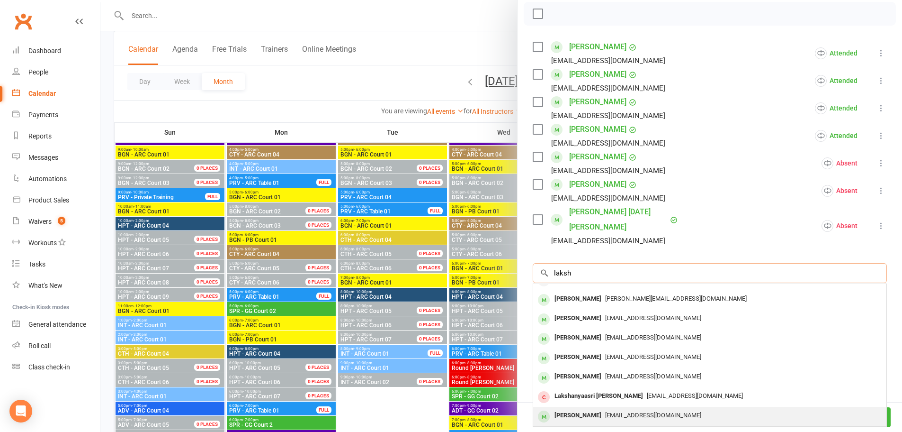
type input "laksh"
click at [605, 408] on div "[PERSON_NAME]" at bounding box center [578, 415] width 54 height 14
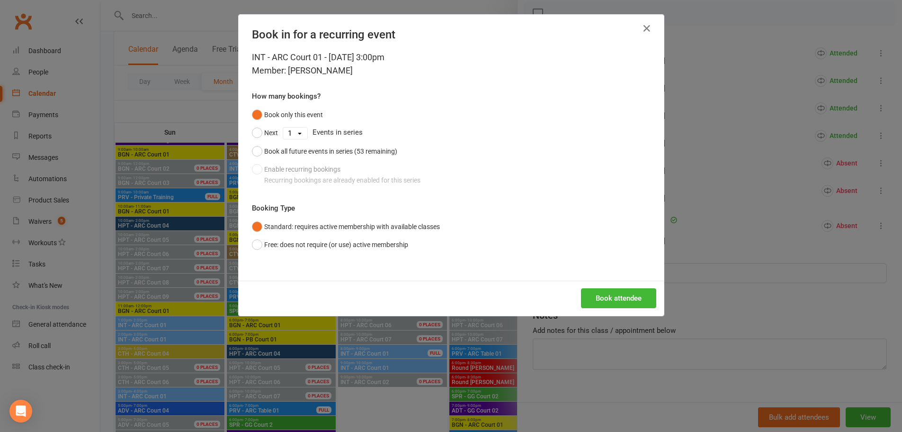
click at [252, 171] on div "Book only this event Next 1 2 3 4 5 6 7 8 9 10 11 12 13 14 15 16 17 18 19 20 21…" at bounding box center [451, 147] width 399 height 83
click at [644, 27] on icon "button" at bounding box center [646, 28] width 11 height 11
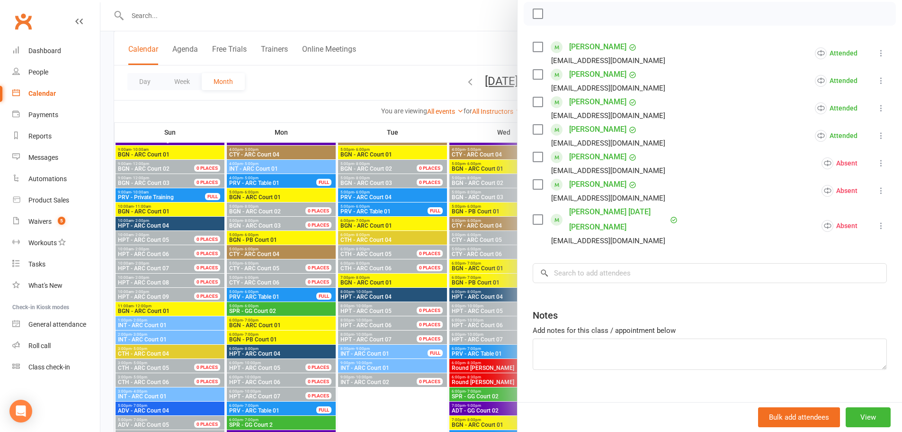
click at [423, 56] on div at bounding box center [501, 216] width 802 height 432
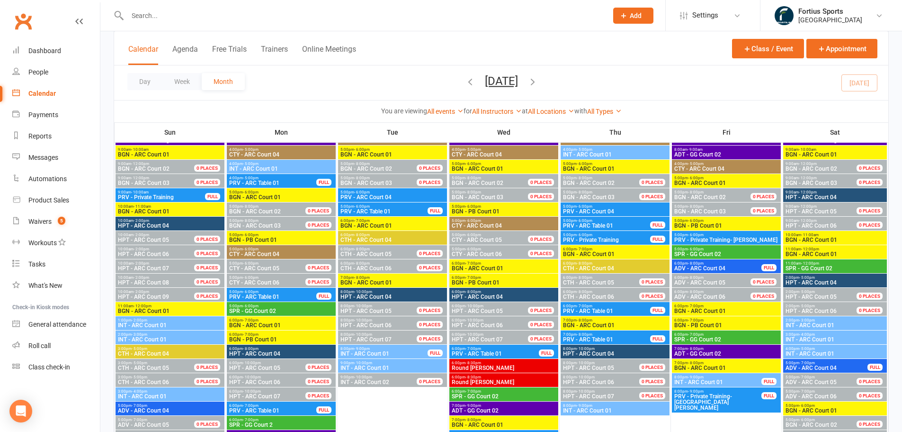
click at [373, 381] on span "INT - ARC Court 02" at bounding box center [365, 381] width 49 height 7
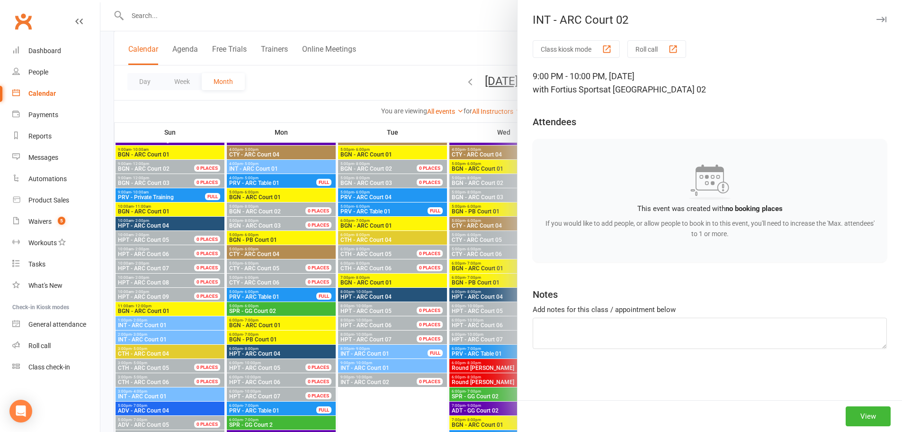
click at [391, 401] on div at bounding box center [501, 216] width 802 height 432
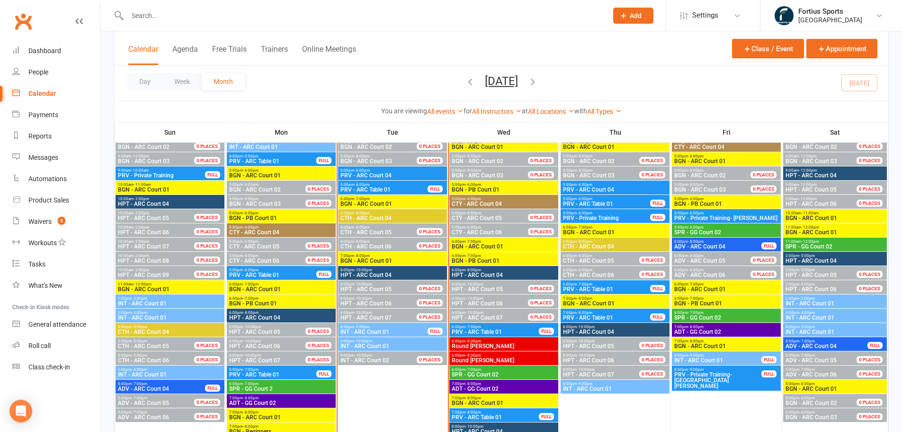
scroll to position [1042, 0]
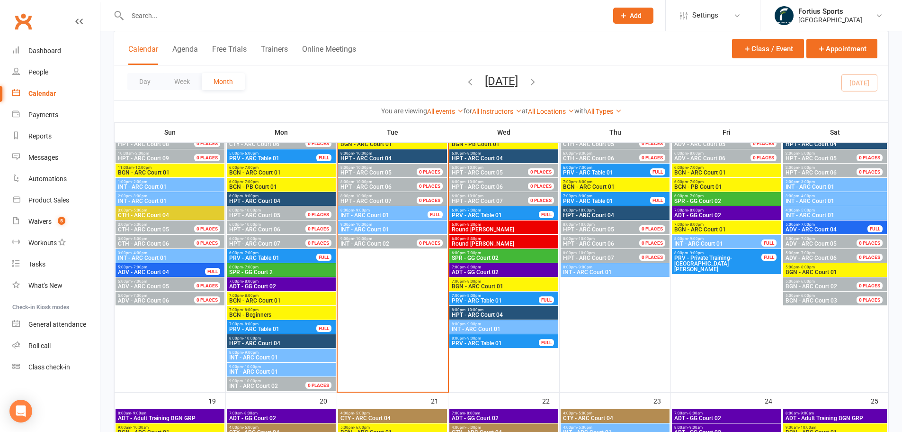
click at [400, 237] on span "9:00pm - 10:00pm" at bounding box center [384, 238] width 88 height 4
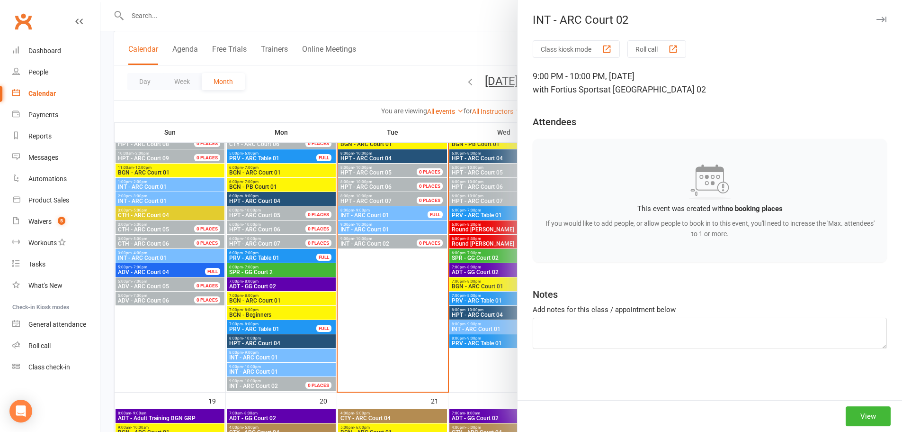
click at [401, 225] on div at bounding box center [501, 216] width 802 height 432
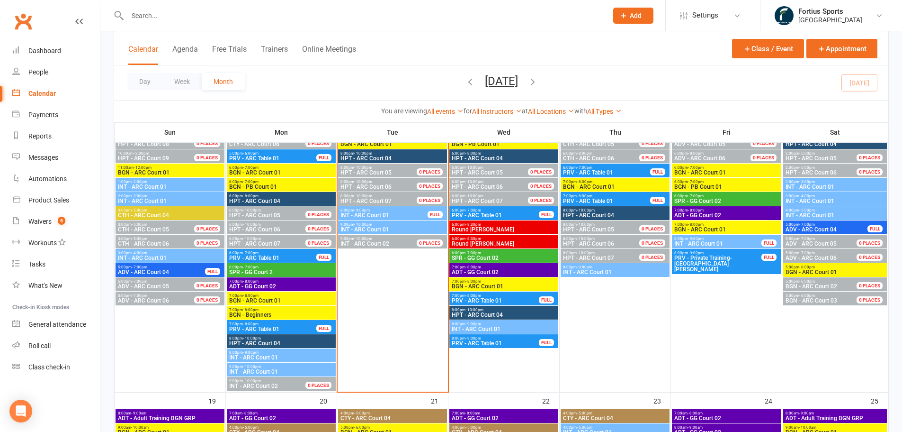
click at [401, 225] on span "9:00pm - 10:00pm" at bounding box center [392, 224] width 105 height 4
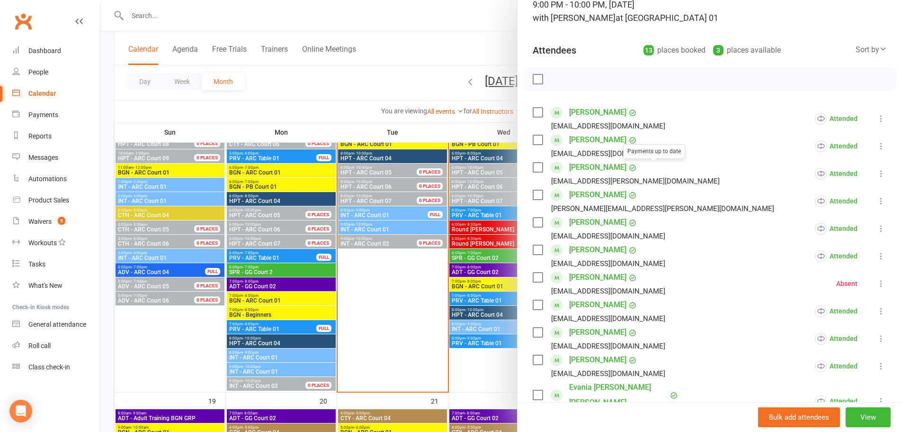
scroll to position [95, 0]
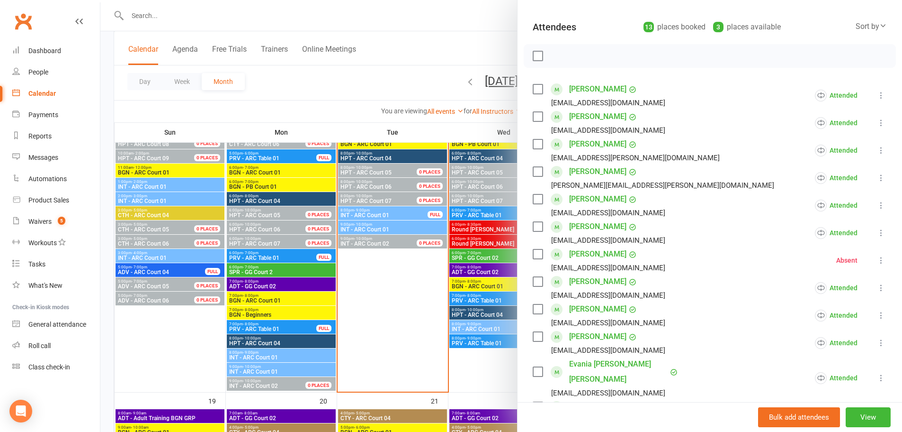
click at [877, 259] on icon at bounding box center [881, 259] width 9 height 9
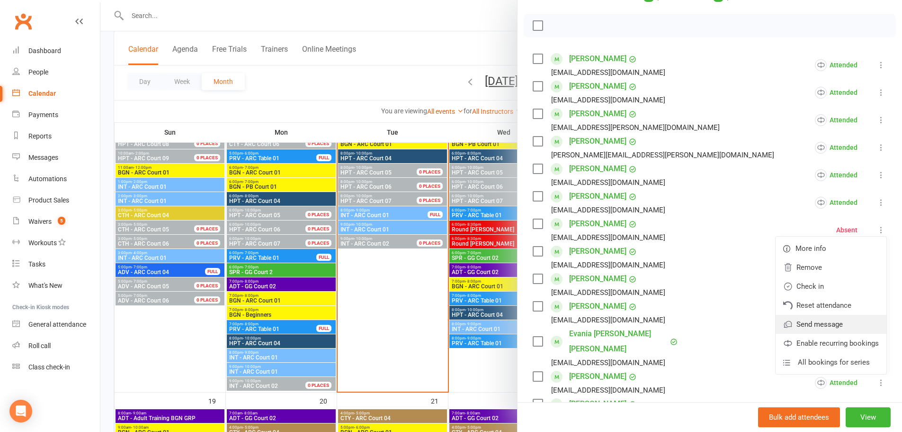
scroll to position [189, 0]
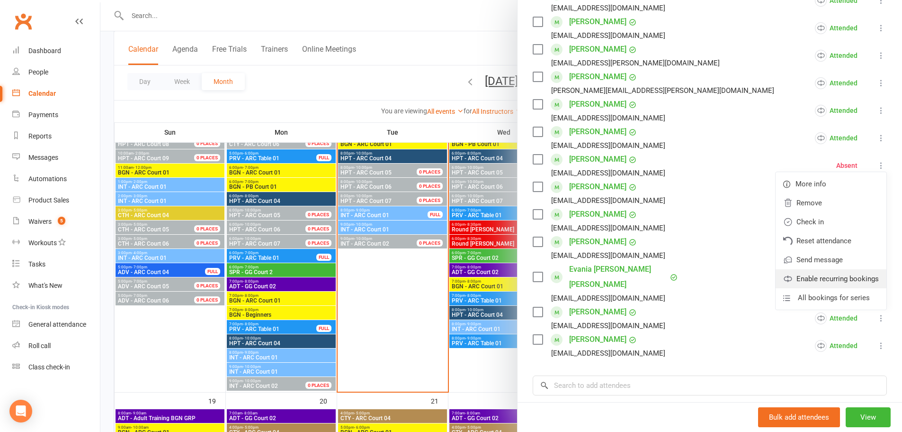
click at [818, 281] on link "Enable recurring bookings" at bounding box center [831, 278] width 111 height 19
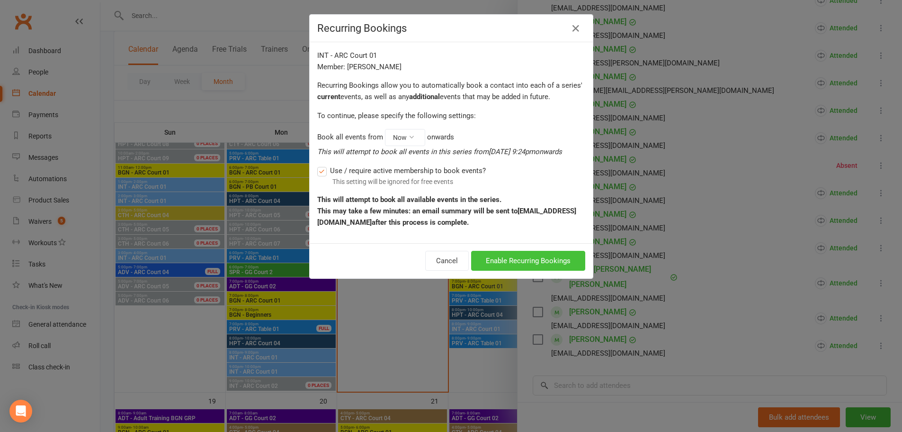
click at [572, 254] on button "Enable Recurring Bookings" at bounding box center [528, 261] width 114 height 20
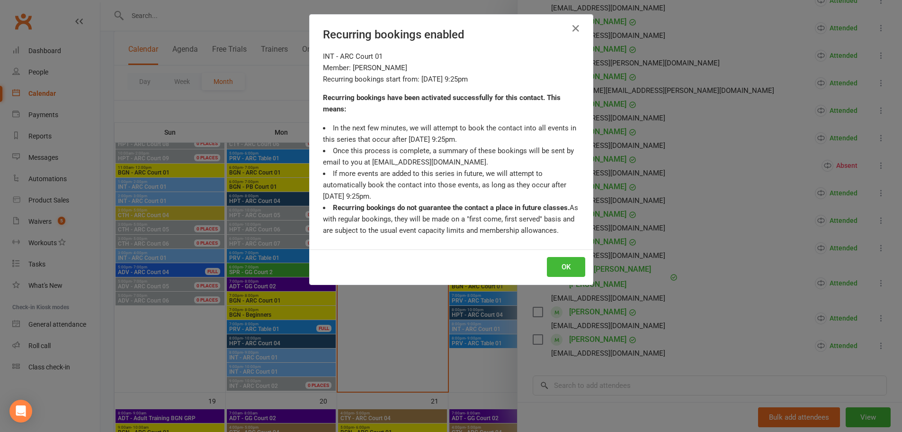
click at [565, 278] on div "OK" at bounding box center [451, 266] width 283 height 35
click at [567, 270] on button "OK" at bounding box center [566, 267] width 38 height 20
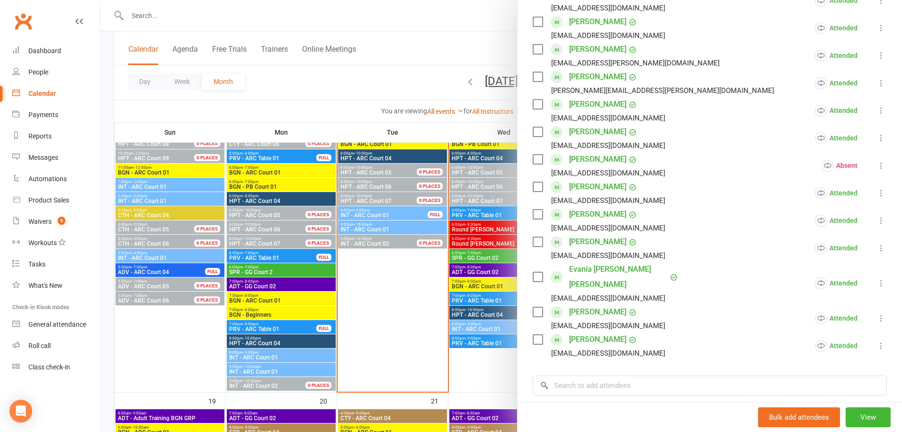
click at [394, 39] on div at bounding box center [501, 216] width 802 height 432
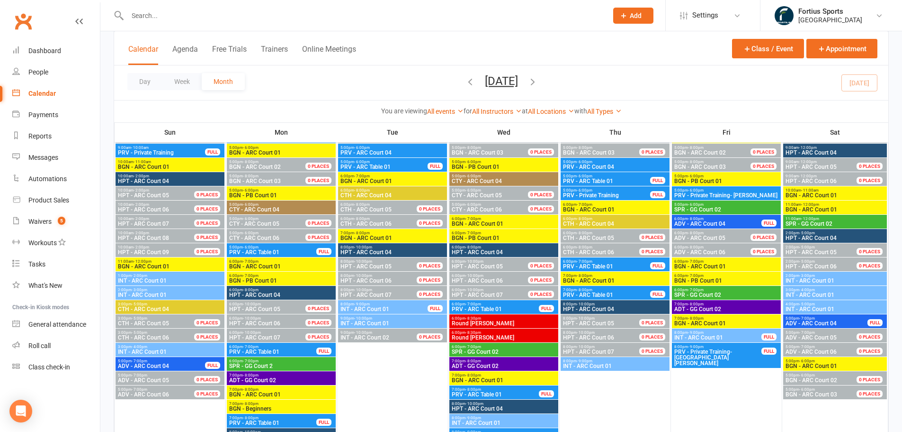
scroll to position [1421, 0]
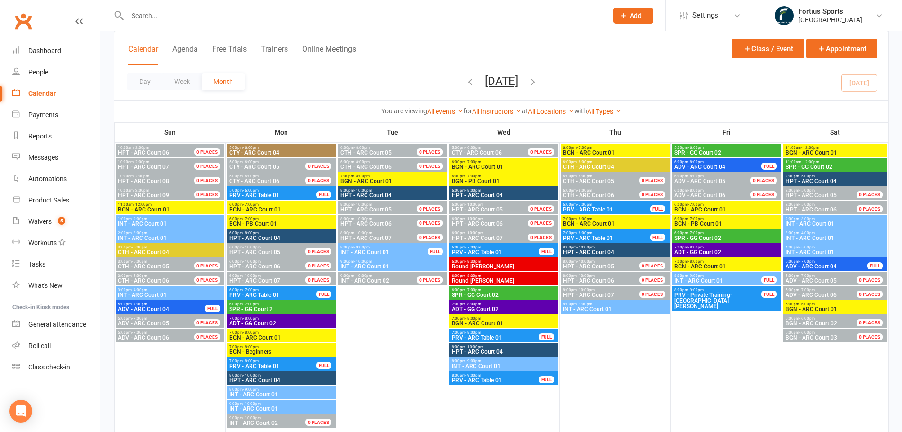
click at [811, 236] on span "INT - ARC Court 01" at bounding box center [835, 238] width 100 height 6
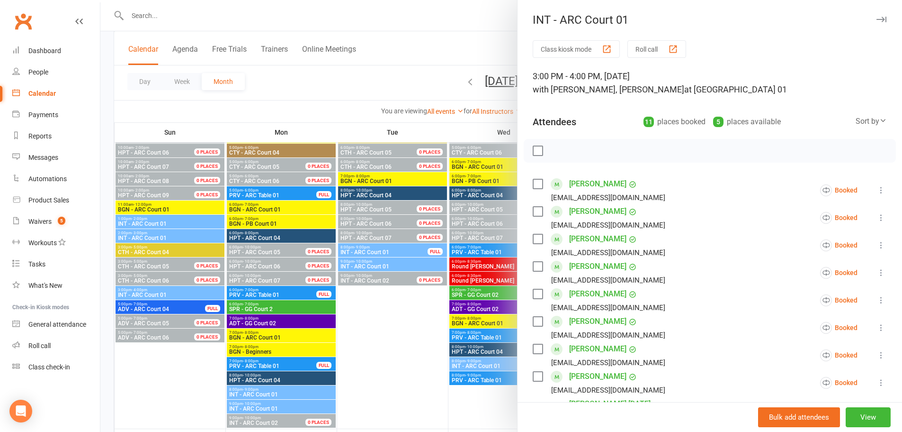
click at [877, 216] on icon at bounding box center [881, 217] width 9 height 9
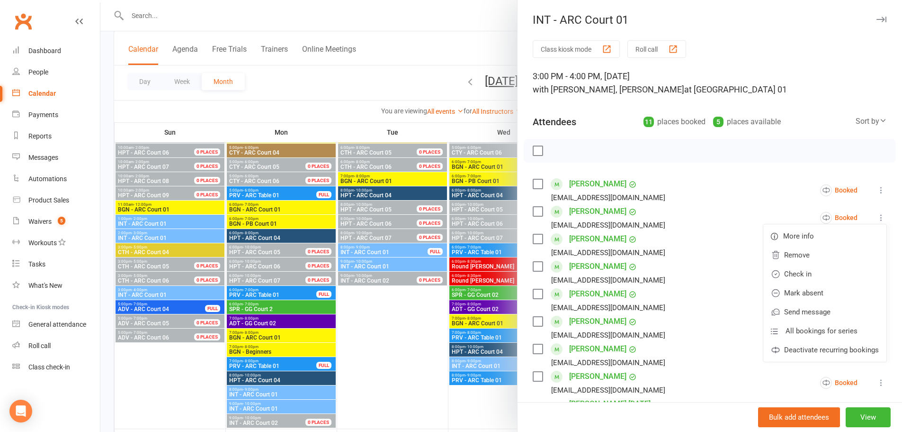
click at [433, 46] on div at bounding box center [501, 216] width 802 height 432
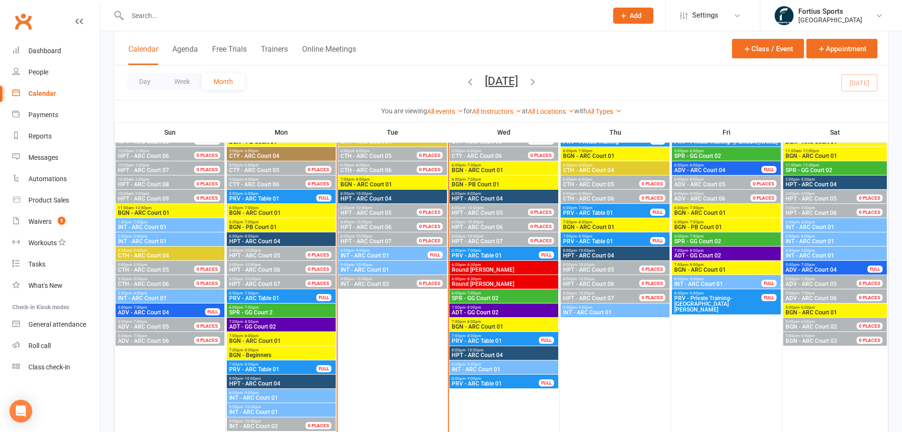
scroll to position [995, 0]
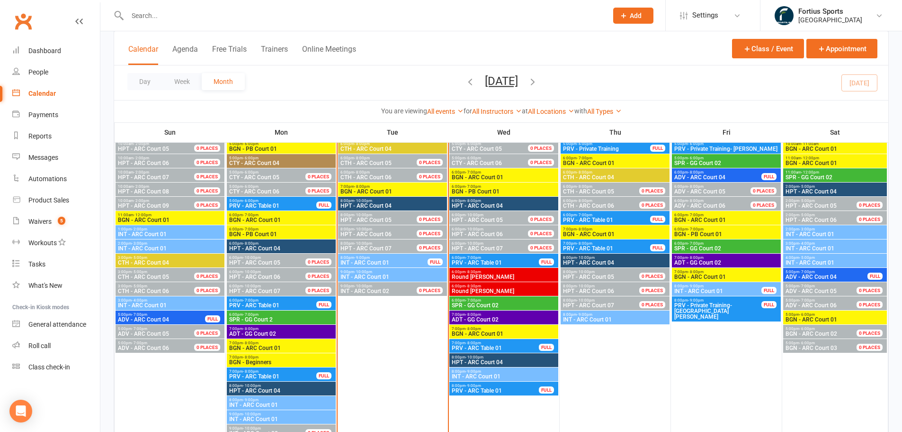
click at [385, 231] on span "HPT - ARC Court 06" at bounding box center [366, 234] width 51 height 7
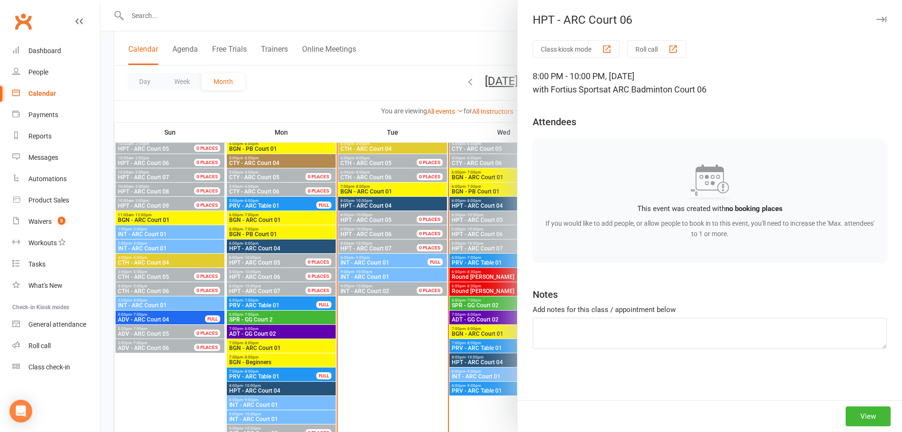
click at [387, 261] on div at bounding box center [501, 216] width 802 height 432
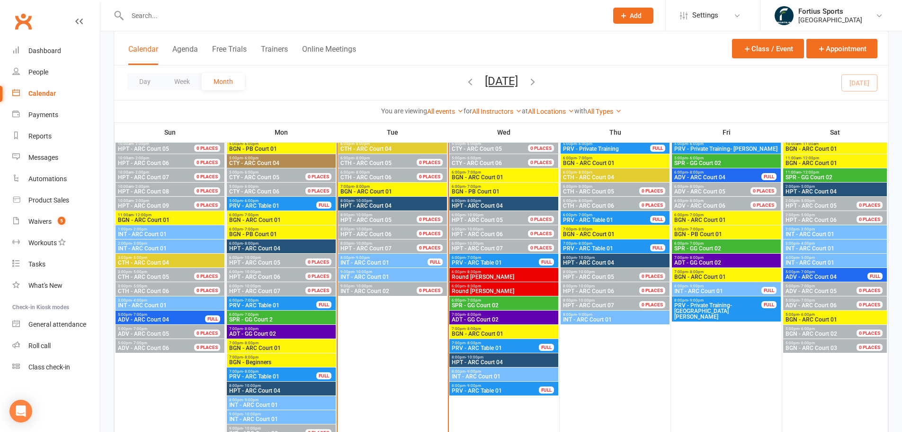
click at [384, 261] on span "INT - ARC Court 01" at bounding box center [384, 263] width 88 height 6
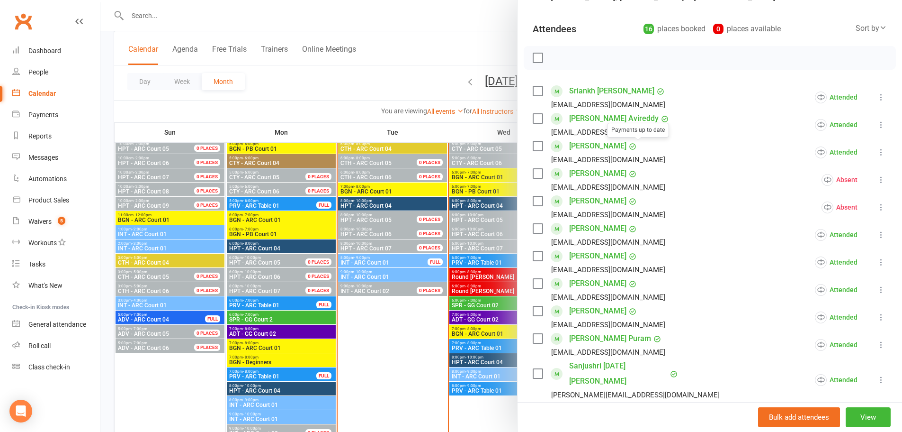
scroll to position [95, 0]
click at [877, 257] on icon at bounding box center [881, 259] width 9 height 9
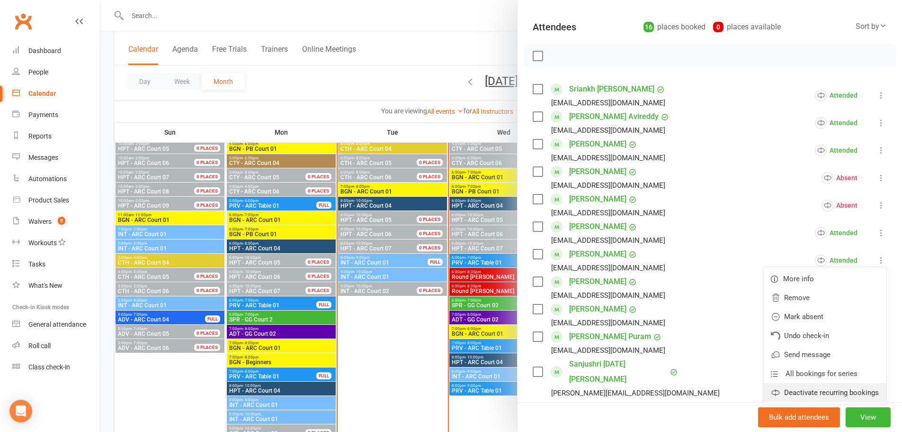
click at [806, 393] on link "Deactivate recurring bookings" at bounding box center [825, 392] width 123 height 19
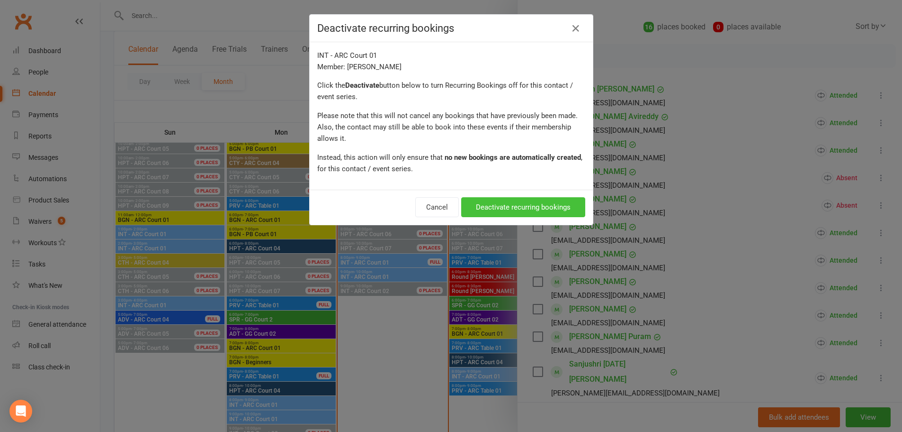
click at [536, 205] on button "Deactivate recurring bookings" at bounding box center [523, 207] width 124 height 20
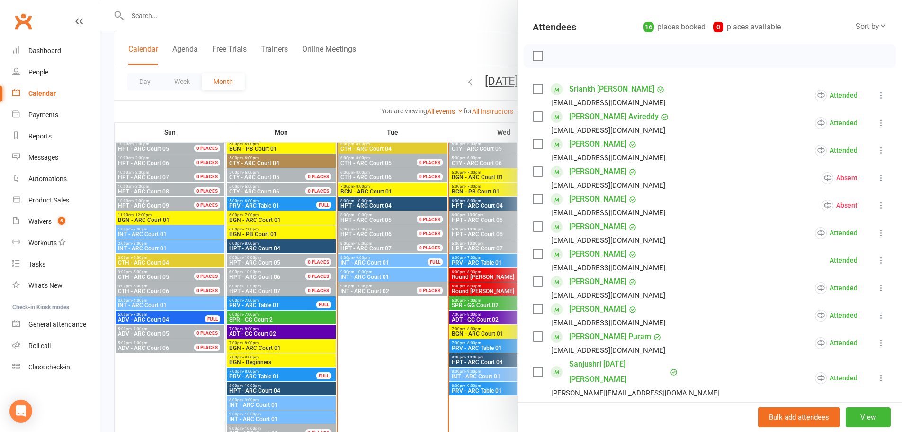
click at [378, 261] on div at bounding box center [501, 216] width 802 height 432
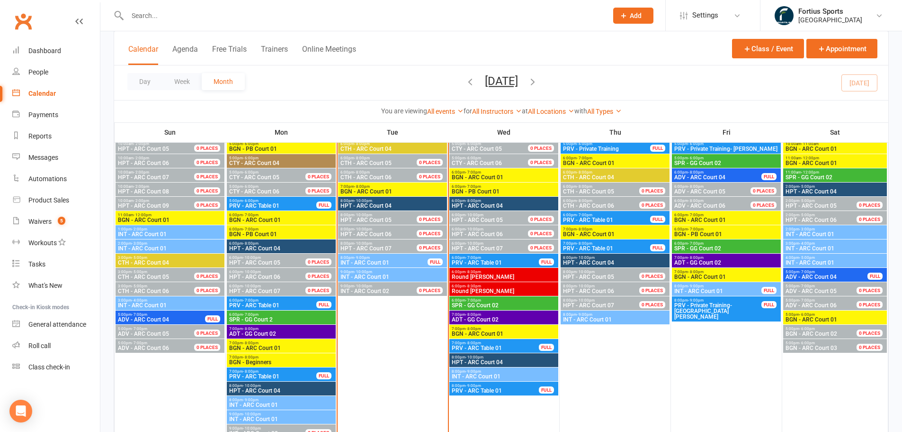
click at [378, 270] on span "9:00pm - 10:00pm" at bounding box center [392, 272] width 105 height 4
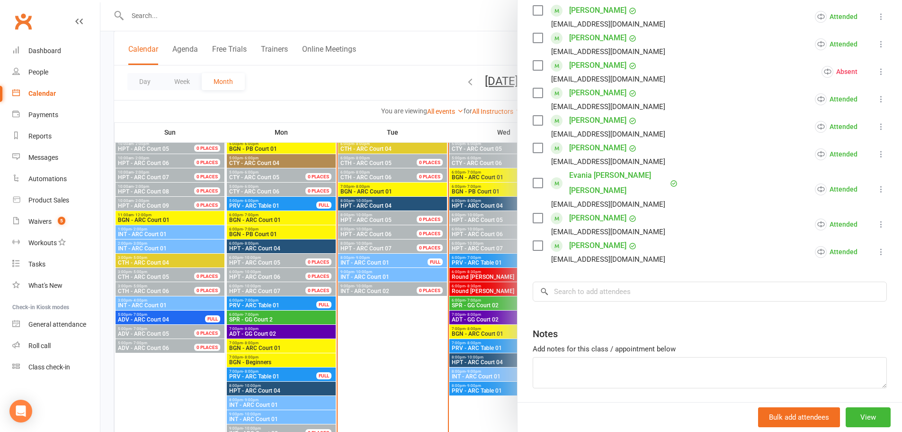
scroll to position [284, 0]
click at [624, 280] on input "search" at bounding box center [710, 290] width 354 height 20
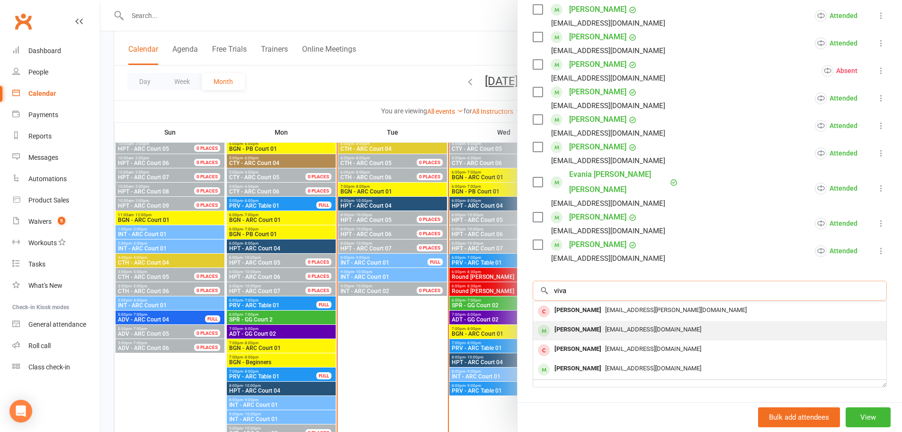
type input "viva"
click at [627, 325] on span "[EMAIL_ADDRESS][DOMAIN_NAME]" at bounding box center [653, 328] width 96 height 7
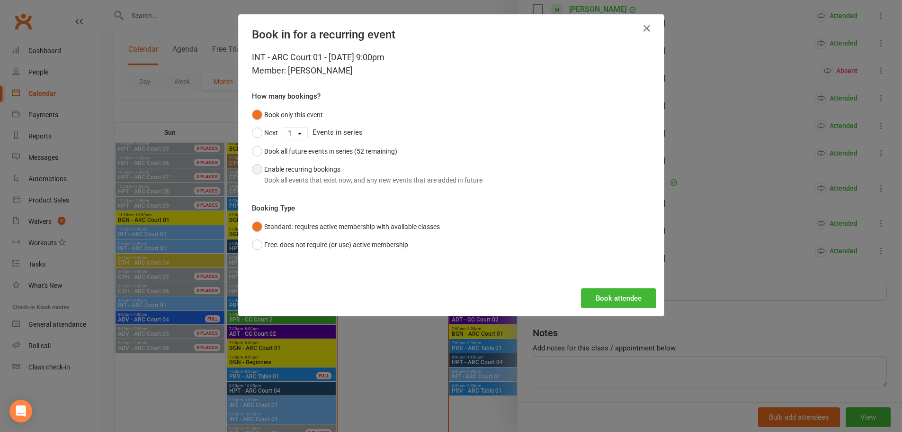
click at [253, 171] on button "Enable recurring bookings Book all events that exist now, and any new events th…" at bounding box center [367, 174] width 231 height 29
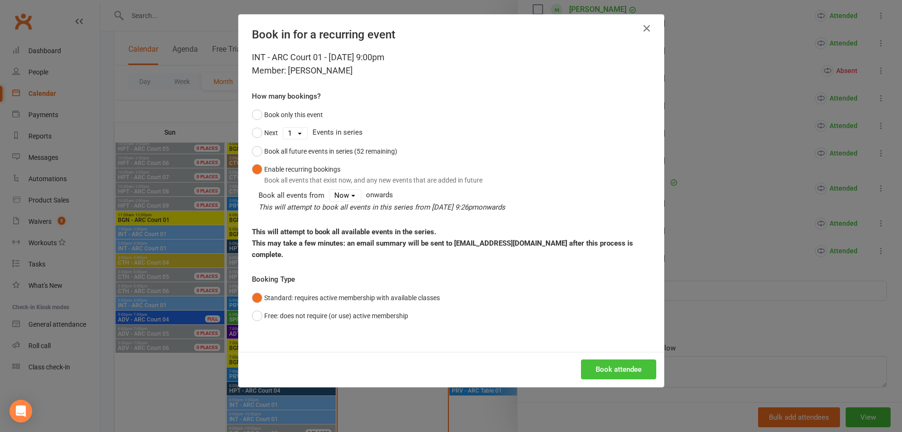
click at [606, 359] on button "Book attendee" at bounding box center [618, 369] width 75 height 20
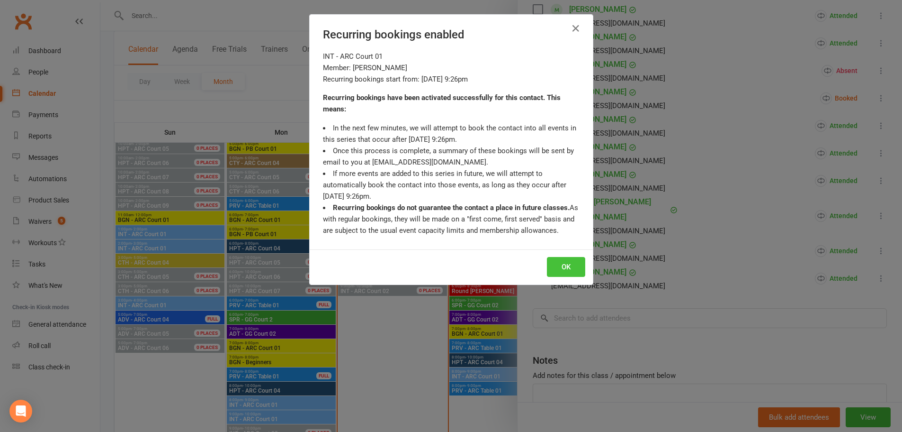
click at [559, 261] on button "OK" at bounding box center [566, 267] width 38 height 20
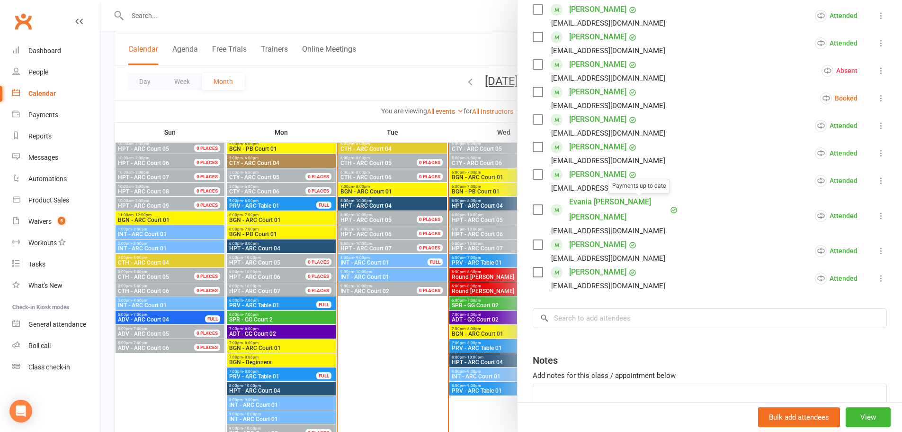
click at [460, 53] on div at bounding box center [501, 216] width 802 height 432
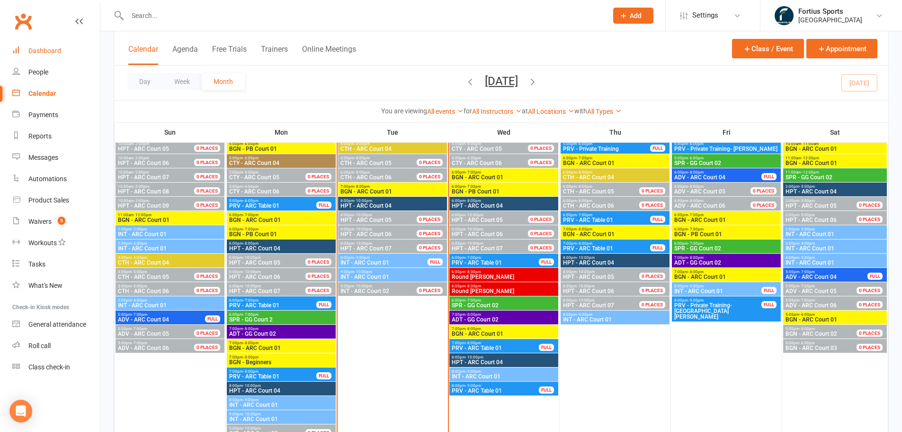
click at [33, 52] on div "Dashboard" at bounding box center [44, 51] width 33 height 8
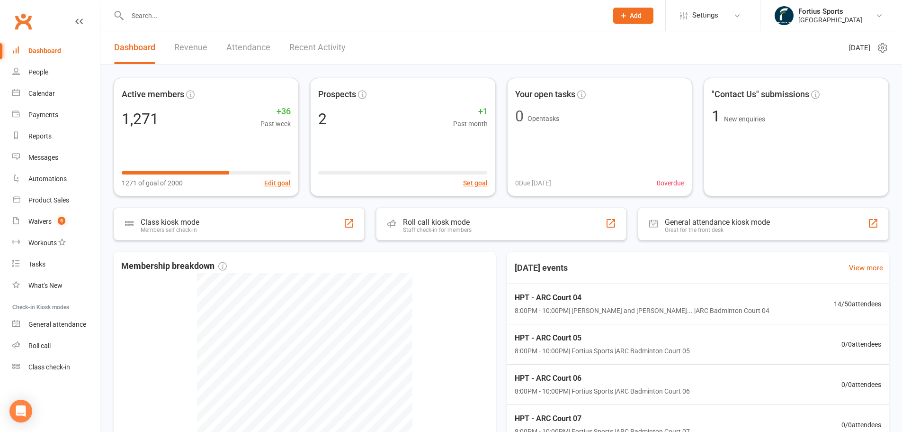
click at [12, 40] on link "Dashboard" at bounding box center [56, 50] width 88 height 21
click at [239, 22] on input "text" at bounding box center [363, 15] width 477 height 13
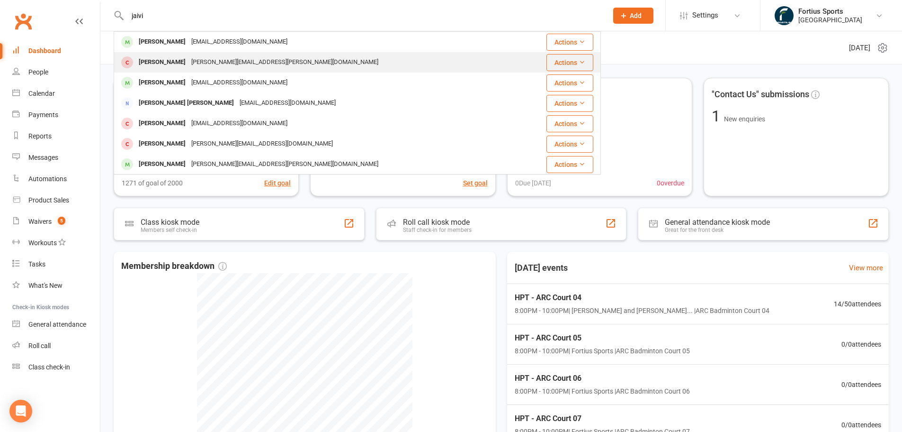
type input "jaivi"
click at [144, 63] on div "[PERSON_NAME]" at bounding box center [162, 62] width 53 height 14
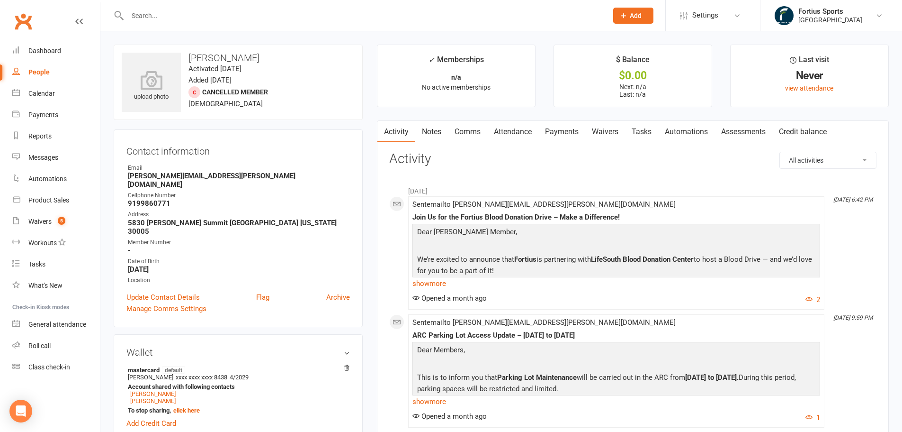
scroll to position [47, 0]
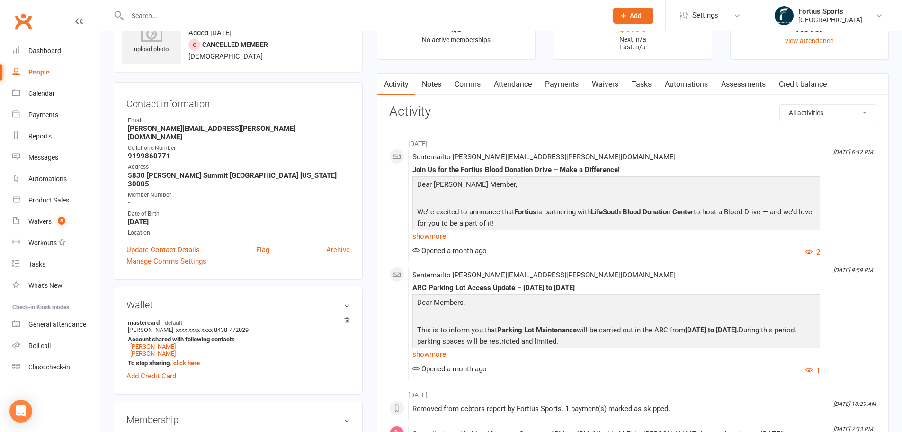
click at [562, 91] on link "Payments" at bounding box center [562, 84] width 47 height 22
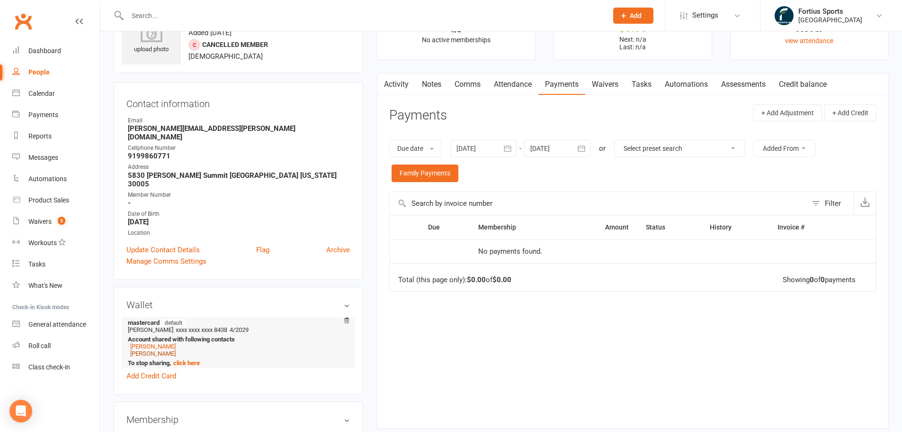
click at [162, 350] on link "[PERSON_NAME]" at bounding box center [152, 353] width 45 height 7
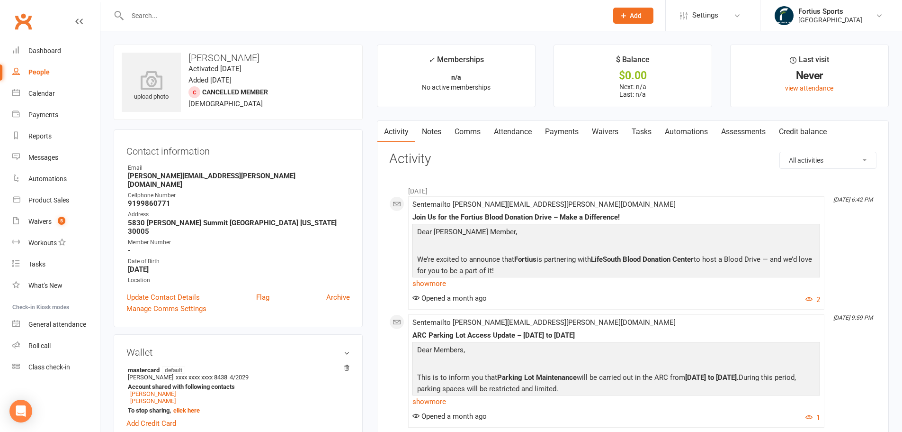
click at [566, 134] on link "Payments" at bounding box center [562, 132] width 47 height 22
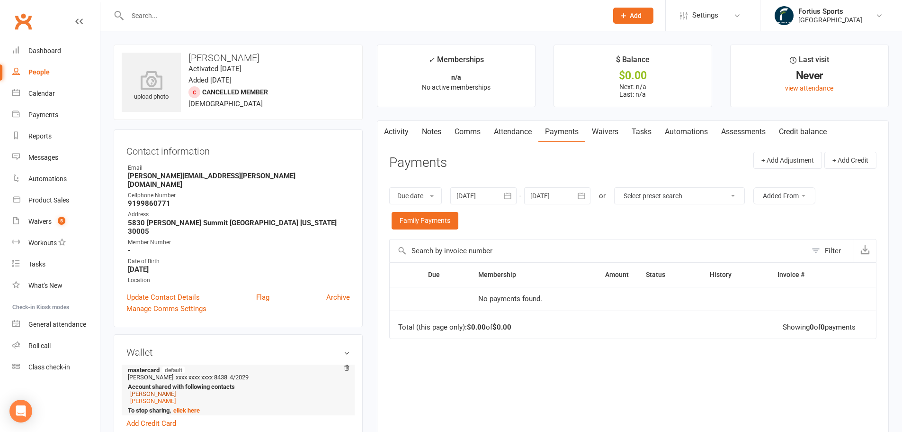
click at [144, 390] on link "[PERSON_NAME]" at bounding box center [152, 393] width 45 height 7
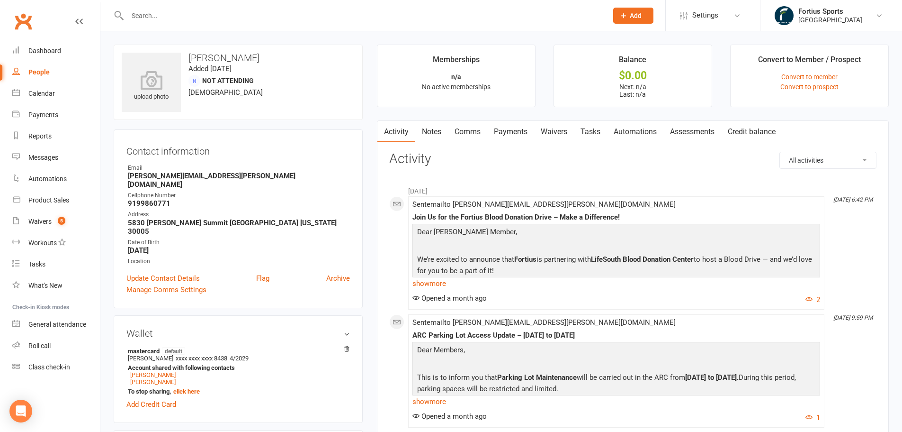
click at [518, 128] on link "Payments" at bounding box center [510, 132] width 47 height 22
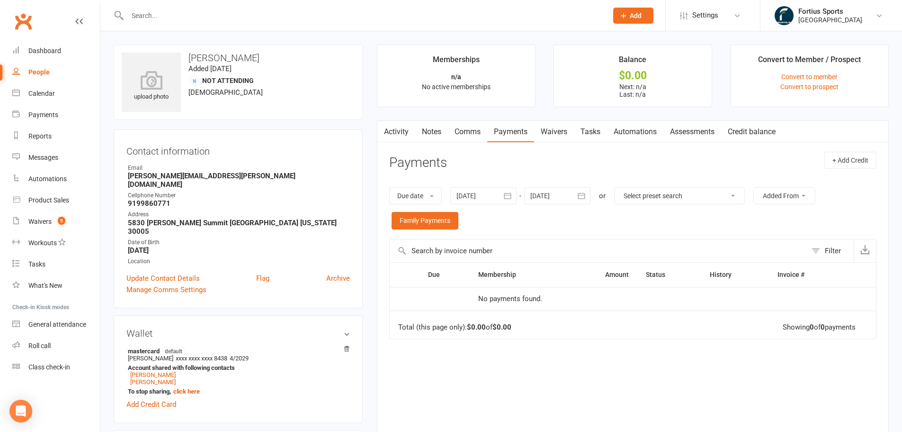
click at [474, 196] on div at bounding box center [484, 195] width 66 height 17
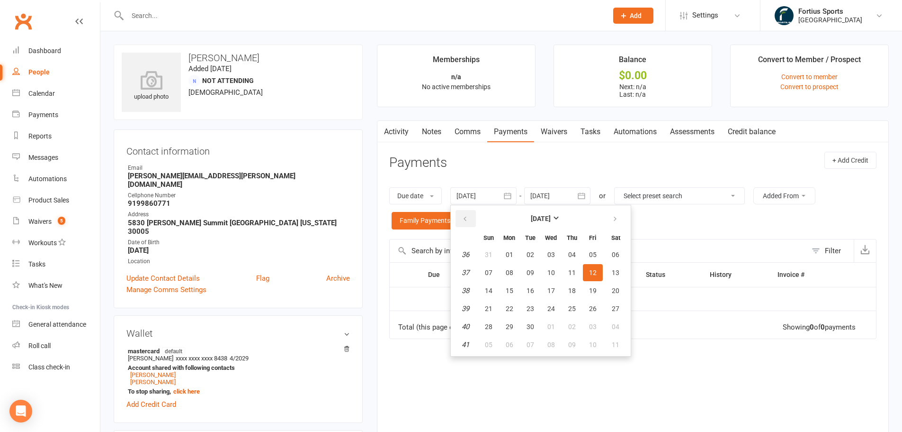
click at [470, 216] on button "button" at bounding box center [466, 218] width 20 height 17
click at [590, 252] on span "01" at bounding box center [593, 255] width 8 height 8
type input "[DATE]"
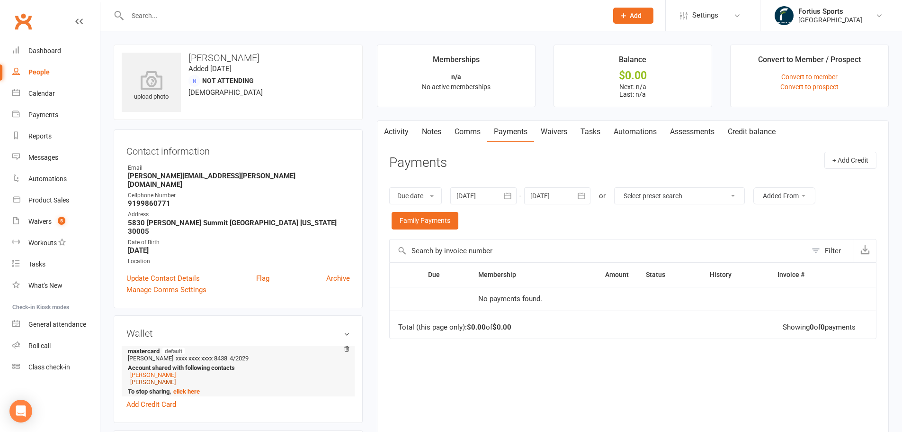
click at [142, 378] on link "[PERSON_NAME]" at bounding box center [152, 381] width 45 height 7
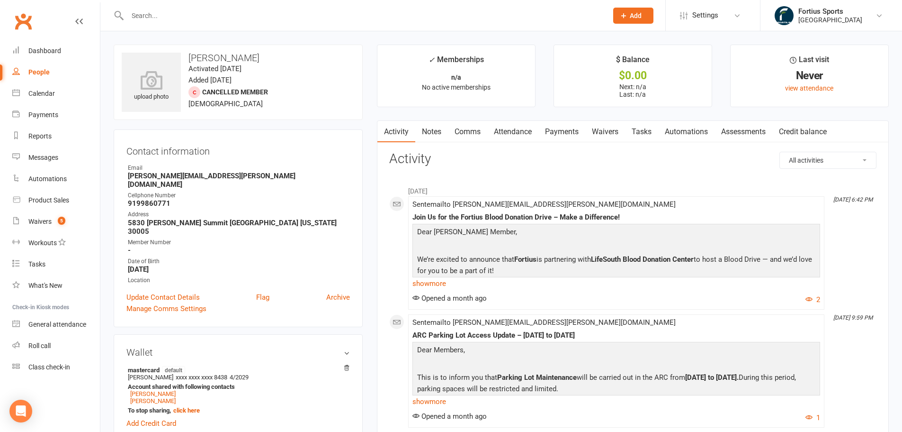
click at [562, 129] on link "Payments" at bounding box center [562, 132] width 47 height 22
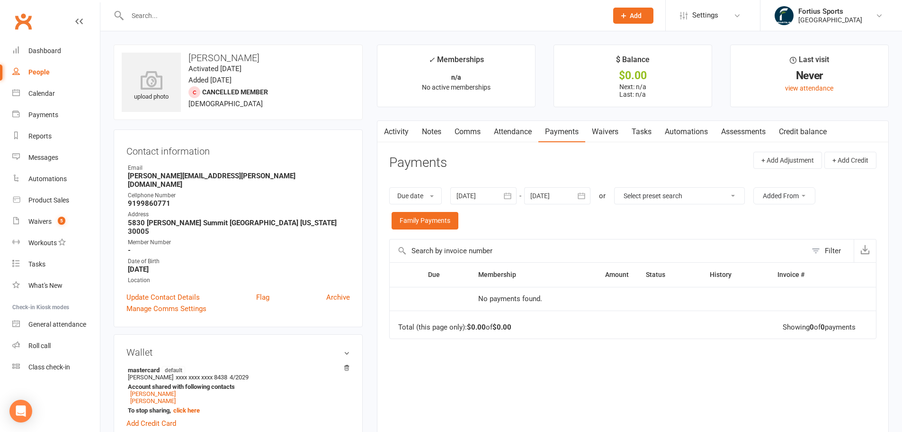
click at [496, 197] on div at bounding box center [484, 195] width 66 height 17
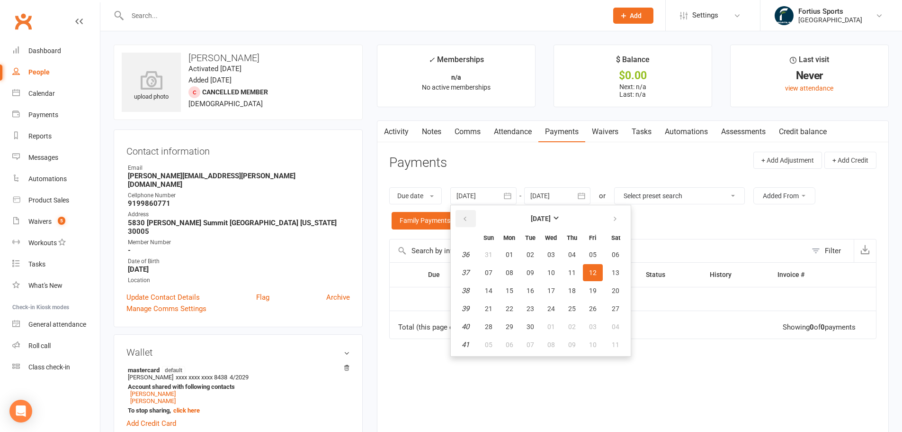
click at [466, 221] on icon "button" at bounding box center [465, 219] width 7 height 8
click at [488, 251] on span "01" at bounding box center [489, 255] width 8 height 8
type input "[DATE]"
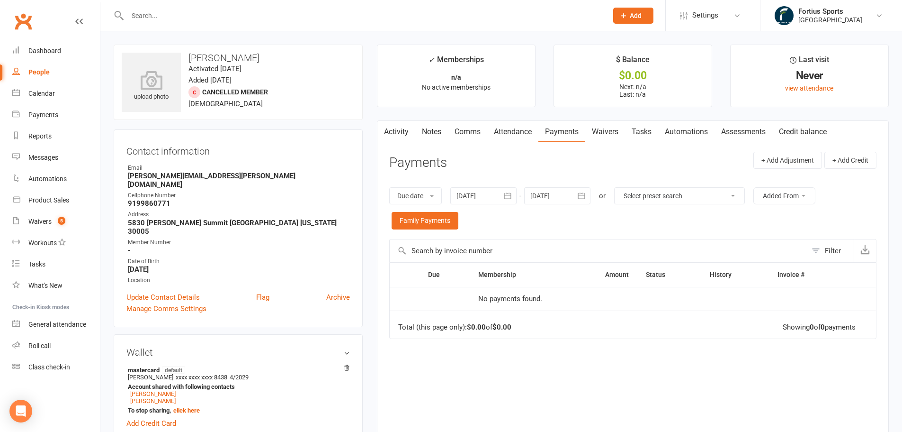
click at [279, 6] on div at bounding box center [357, 15] width 487 height 31
click at [282, 10] on input "text" at bounding box center [363, 15] width 477 height 13
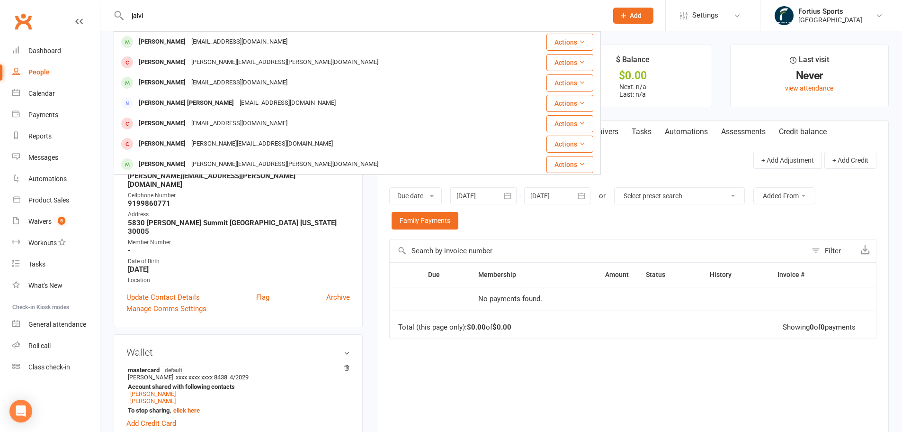
type input "jaivi"
click at [234, 199] on strong "9199860771" at bounding box center [239, 203] width 222 height 9
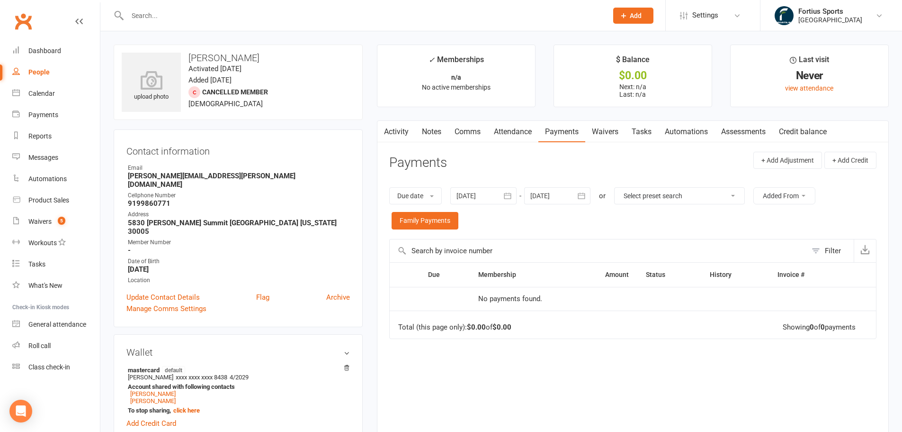
click at [150, 9] on input "text" at bounding box center [363, 15] width 477 height 13
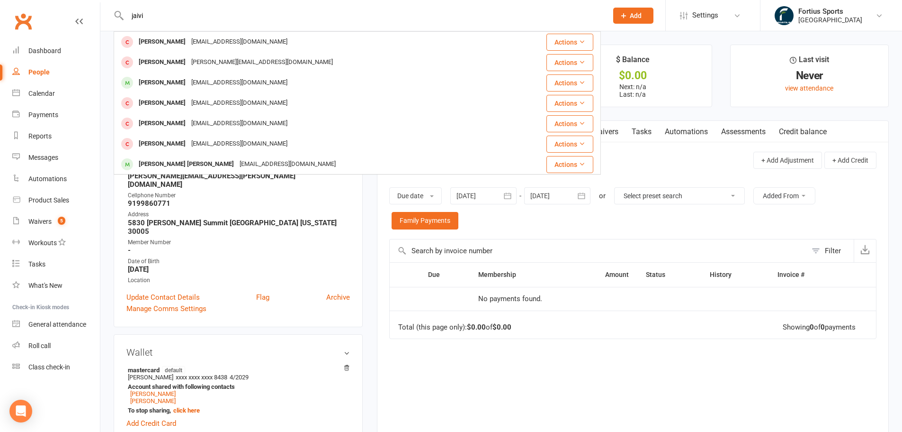
type input "jaivik"
click at [213, 11] on input "jaivik" at bounding box center [363, 15] width 477 height 13
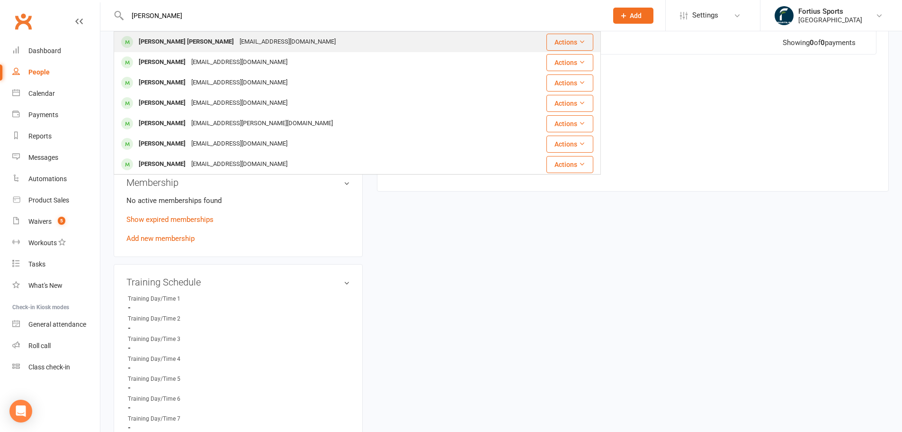
type input "[PERSON_NAME]"
click at [191, 39] on div "[PERSON_NAME] [PERSON_NAME]" at bounding box center [186, 42] width 101 height 14
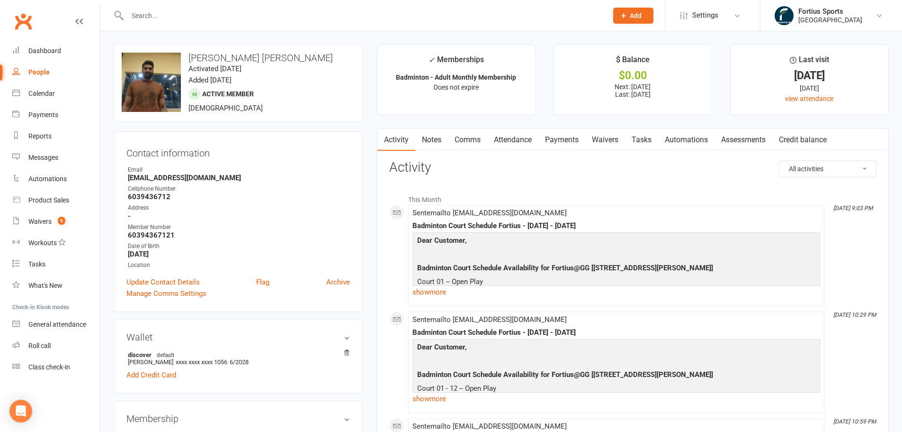
click at [335, 18] on input "text" at bounding box center [363, 15] width 477 height 13
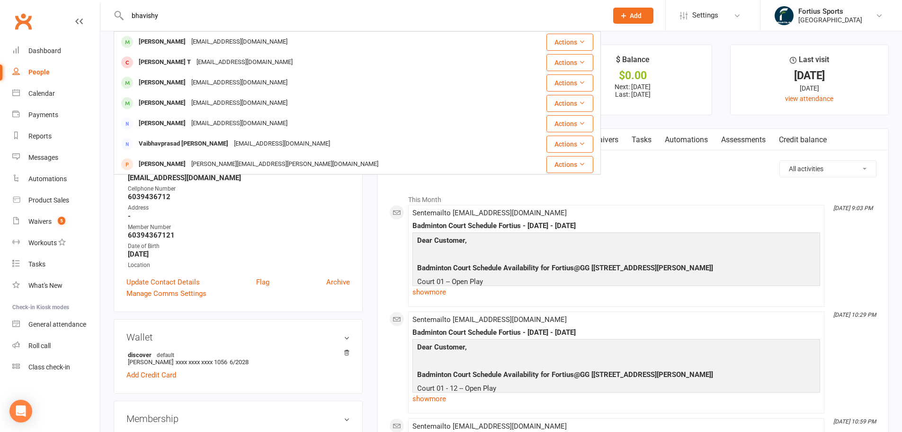
type input "bhavishya"
click at [229, 13] on input "bhavishya" at bounding box center [363, 15] width 477 height 13
type input "\"
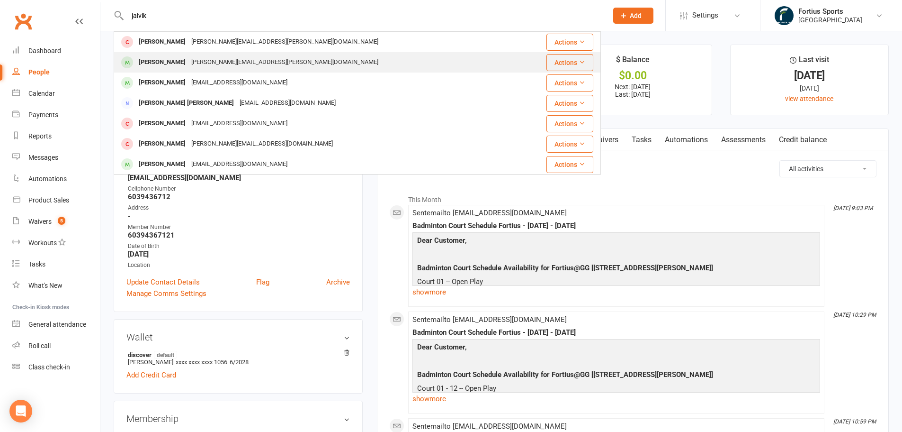
type input "jaivik"
click at [201, 64] on div "[PERSON_NAME][EMAIL_ADDRESS][PERSON_NAME][DOMAIN_NAME]" at bounding box center [285, 62] width 193 height 14
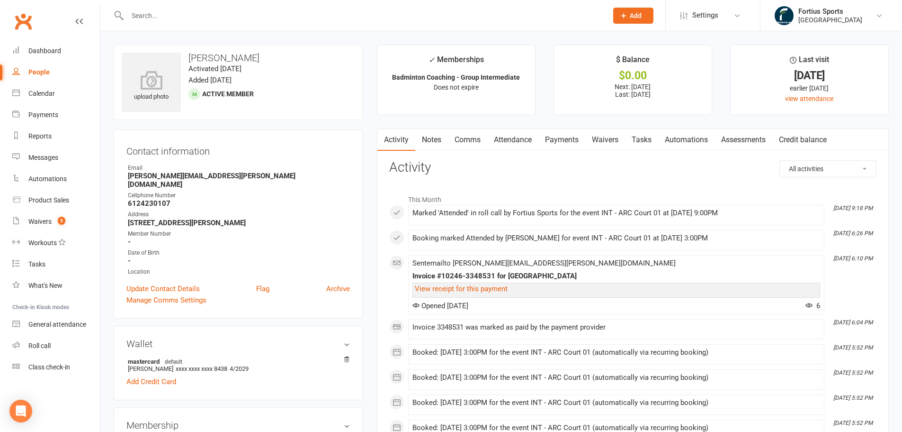
click at [568, 135] on link "Payments" at bounding box center [562, 140] width 47 height 22
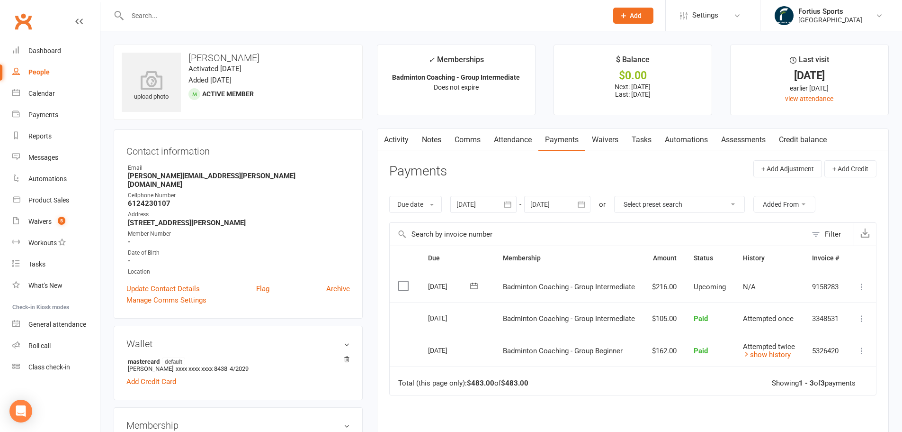
click at [862, 320] on icon at bounding box center [861, 318] width 9 height 9
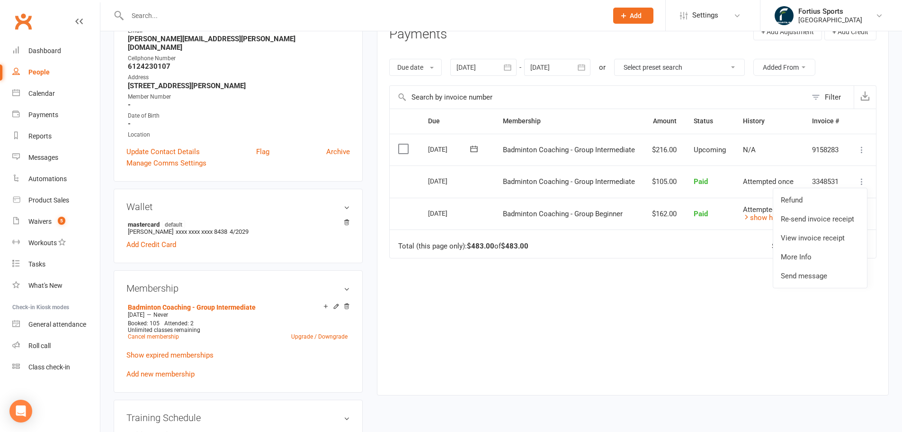
scroll to position [142, 0]
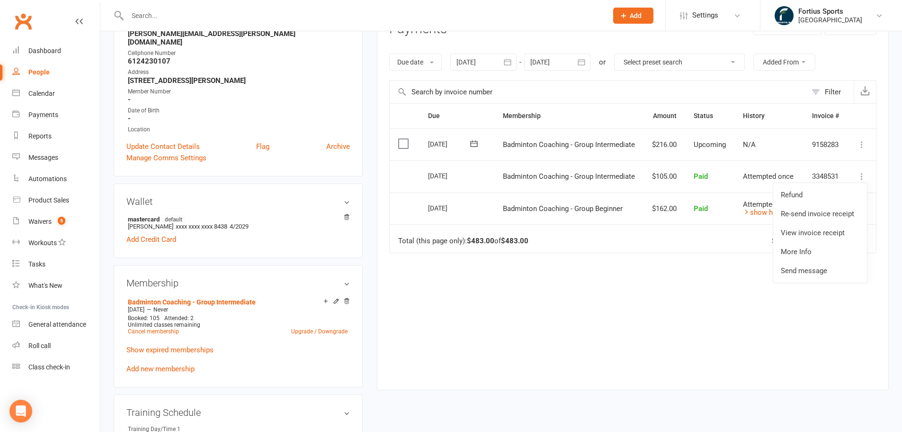
click at [711, 369] on div "Due Contact Membership Amount Status History Invoice # Select this [DATE] [PERS…" at bounding box center [632, 238] width 487 height 271
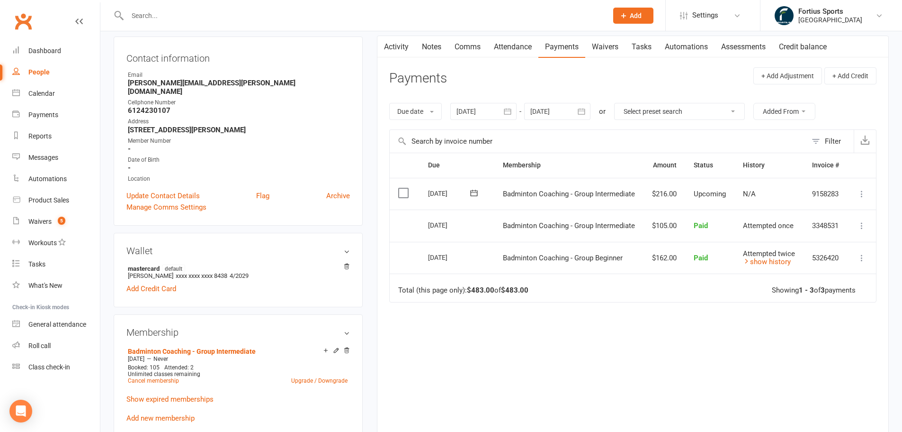
scroll to position [0, 0]
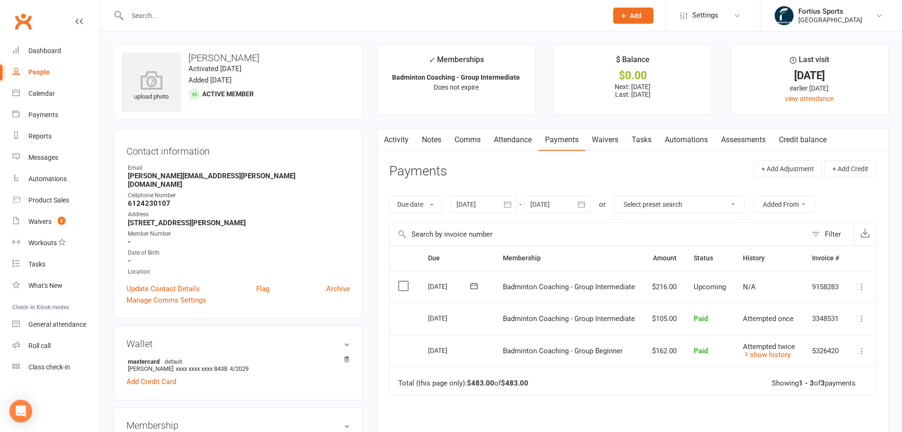
click at [394, 140] on link "Activity" at bounding box center [397, 140] width 38 height 22
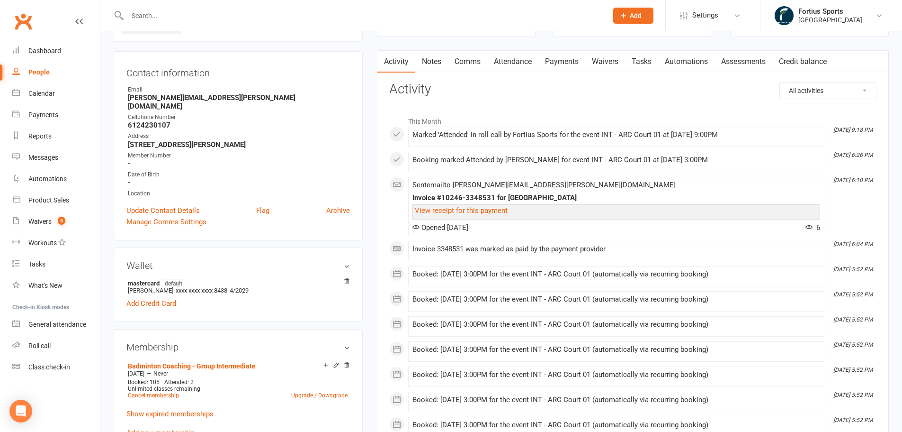
scroll to position [95, 0]
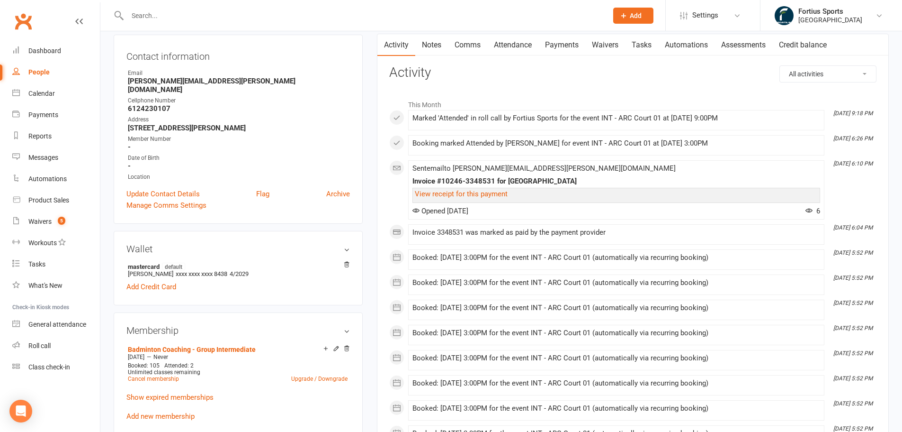
click at [706, 94] on div "This Month [DATE] 9:18 PM [PERSON_NAME] 'Attended' in roll call by Fortius Spor…" at bounding box center [632, 434] width 487 height 692
click at [518, 81] on div "Email first read at: [DATE] 11:44pm All activities Bookings / Attendances Commu…" at bounding box center [632, 422] width 487 height 714
click at [65, 52] on link "Dashboard" at bounding box center [56, 50] width 88 height 21
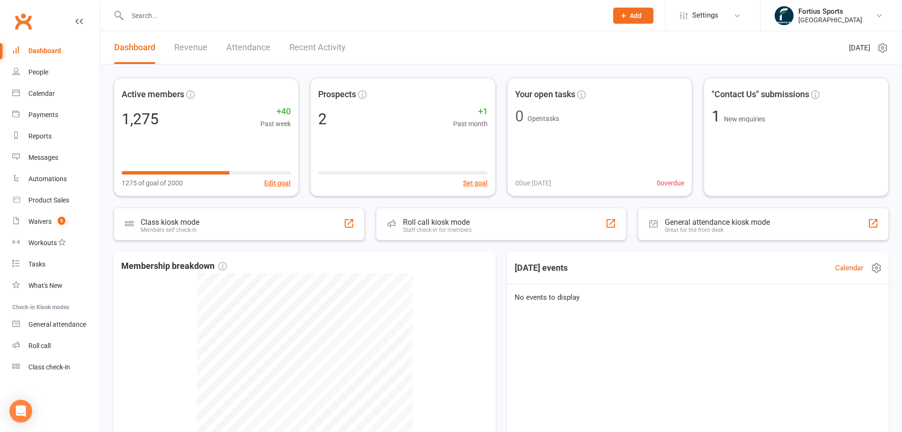
click at [12, 40] on link "Dashboard" at bounding box center [56, 50] width 88 height 21
click at [500, 33] on header "Dashboard Revenue Attendance Recent Activity [DATE]" at bounding box center [501, 47] width 802 height 33
